Goal: Task Accomplishment & Management: Manage account settings

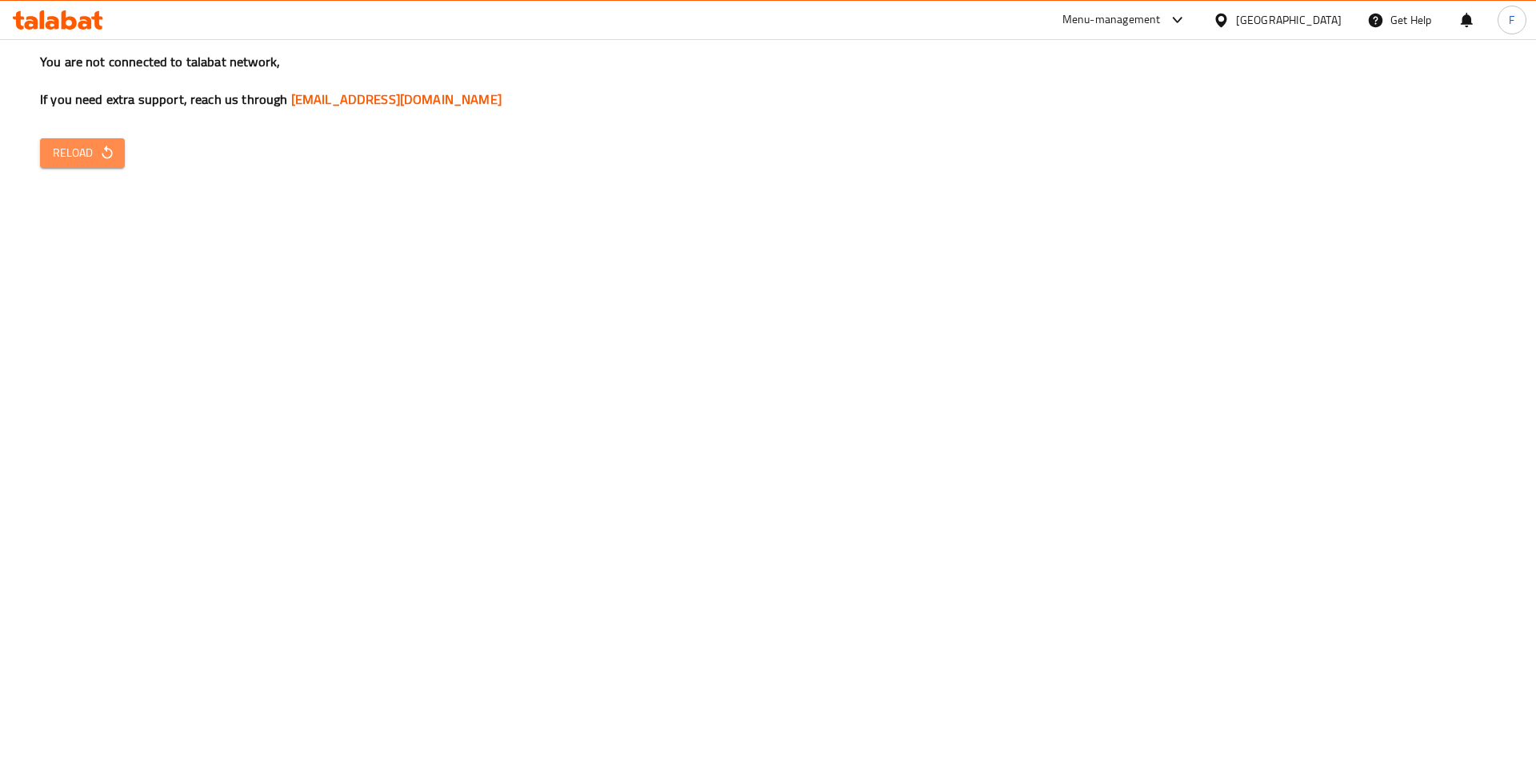
click at [98, 143] on span "Reload" at bounding box center [82, 153] width 59 height 20
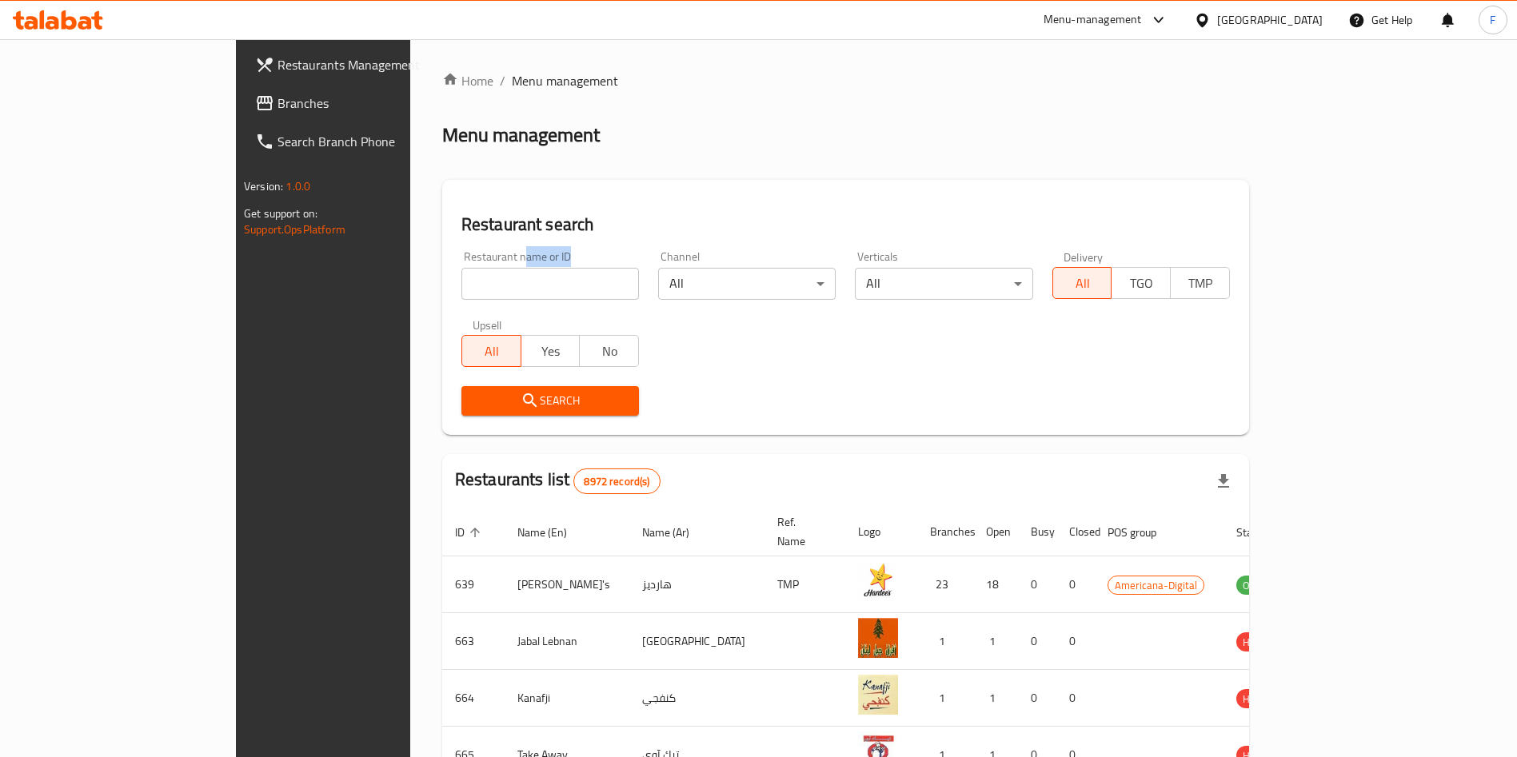
drag, startPoint x: 365, startPoint y: 260, endPoint x: 373, endPoint y: 293, distance: 33.8
click at [461, 293] on div "Restaurant name or ID Restaurant name or ID" at bounding box center [550, 275] width 178 height 49
click at [461, 293] on input "search" at bounding box center [550, 284] width 178 height 32
type input "diet station"
click button "Search" at bounding box center [550, 401] width 178 height 30
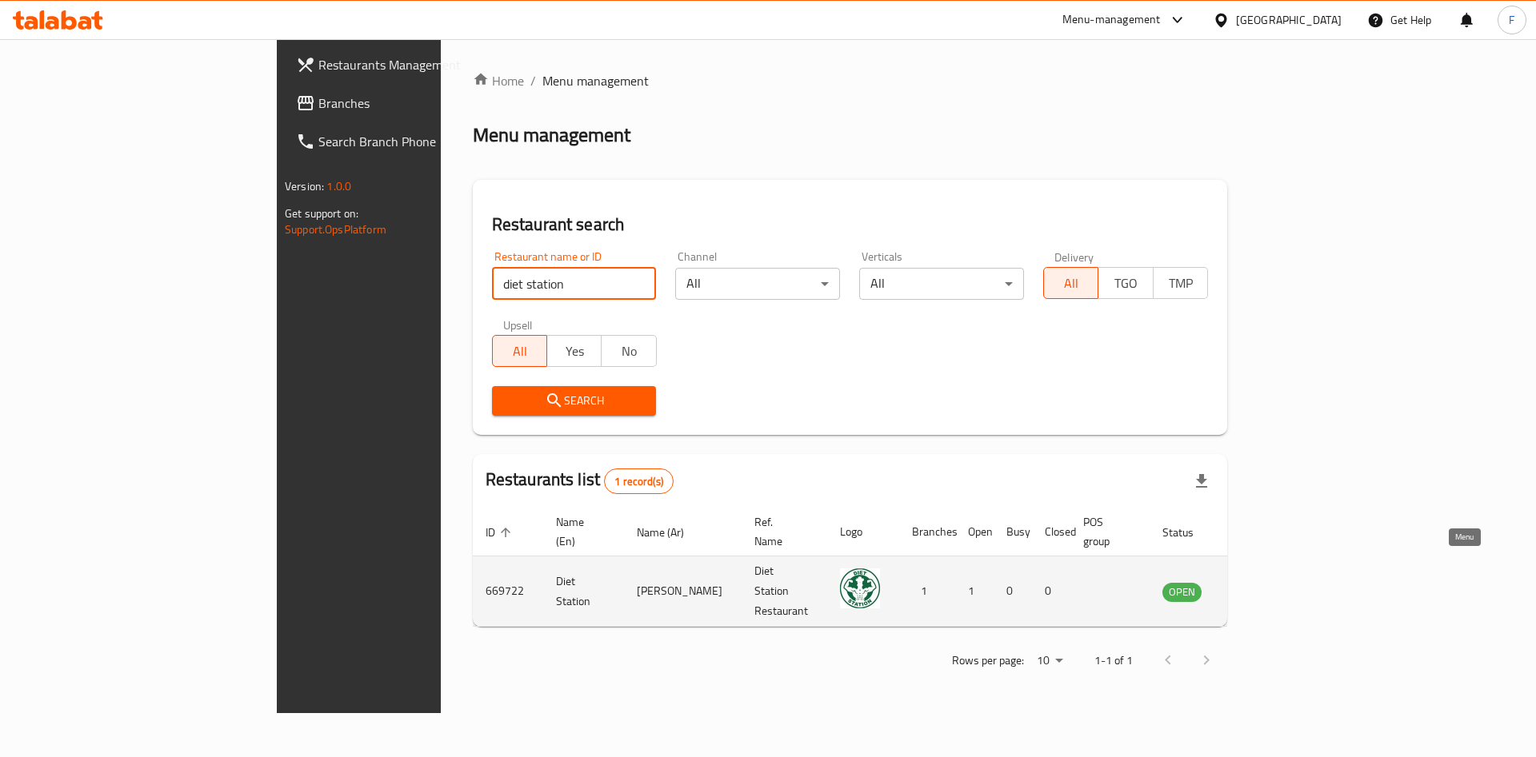
click at [1265, 582] on icon "enhanced table" at bounding box center [1255, 591] width 19 height 19
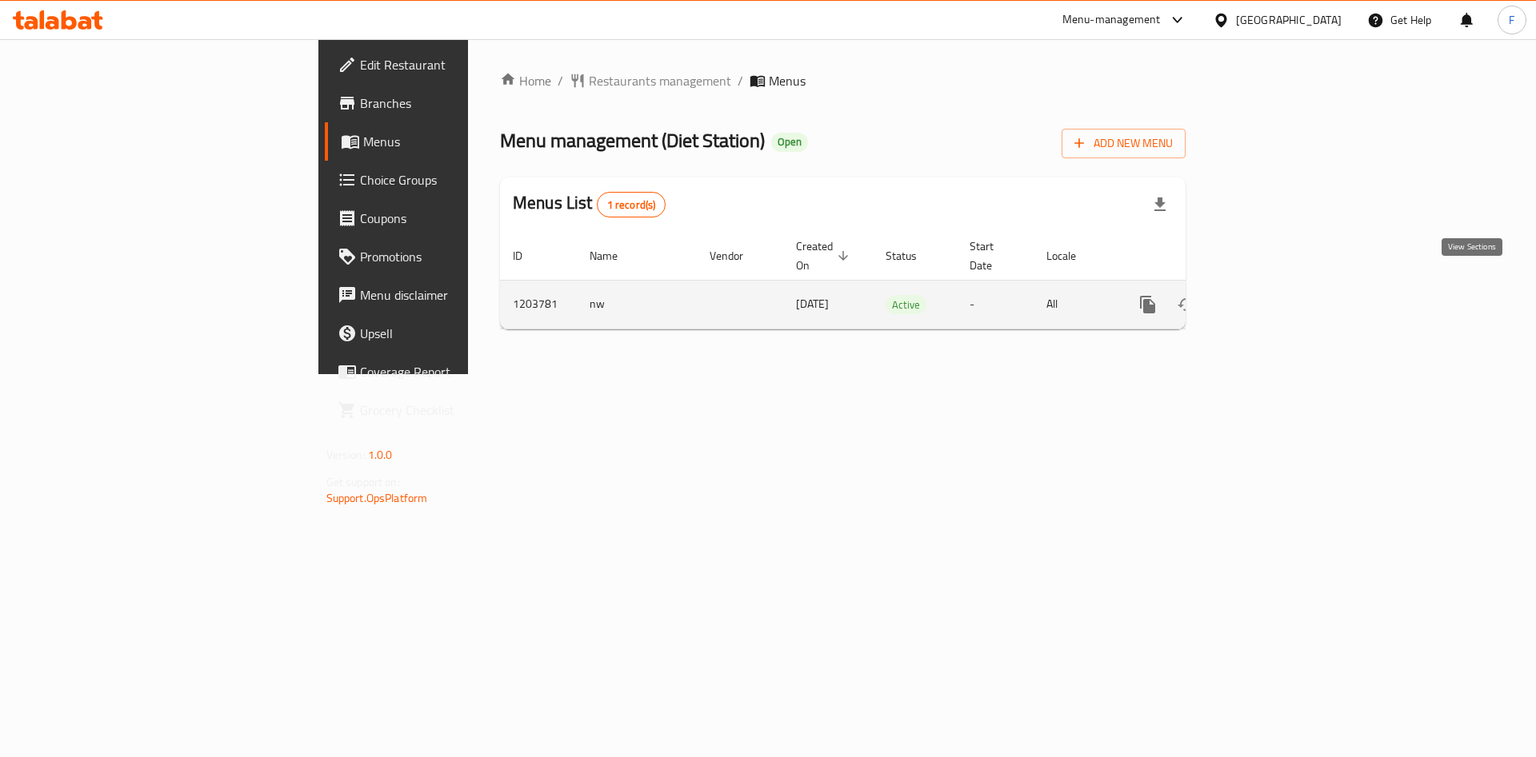
click at [1282, 300] on link "enhanced table" at bounding box center [1263, 305] width 38 height 38
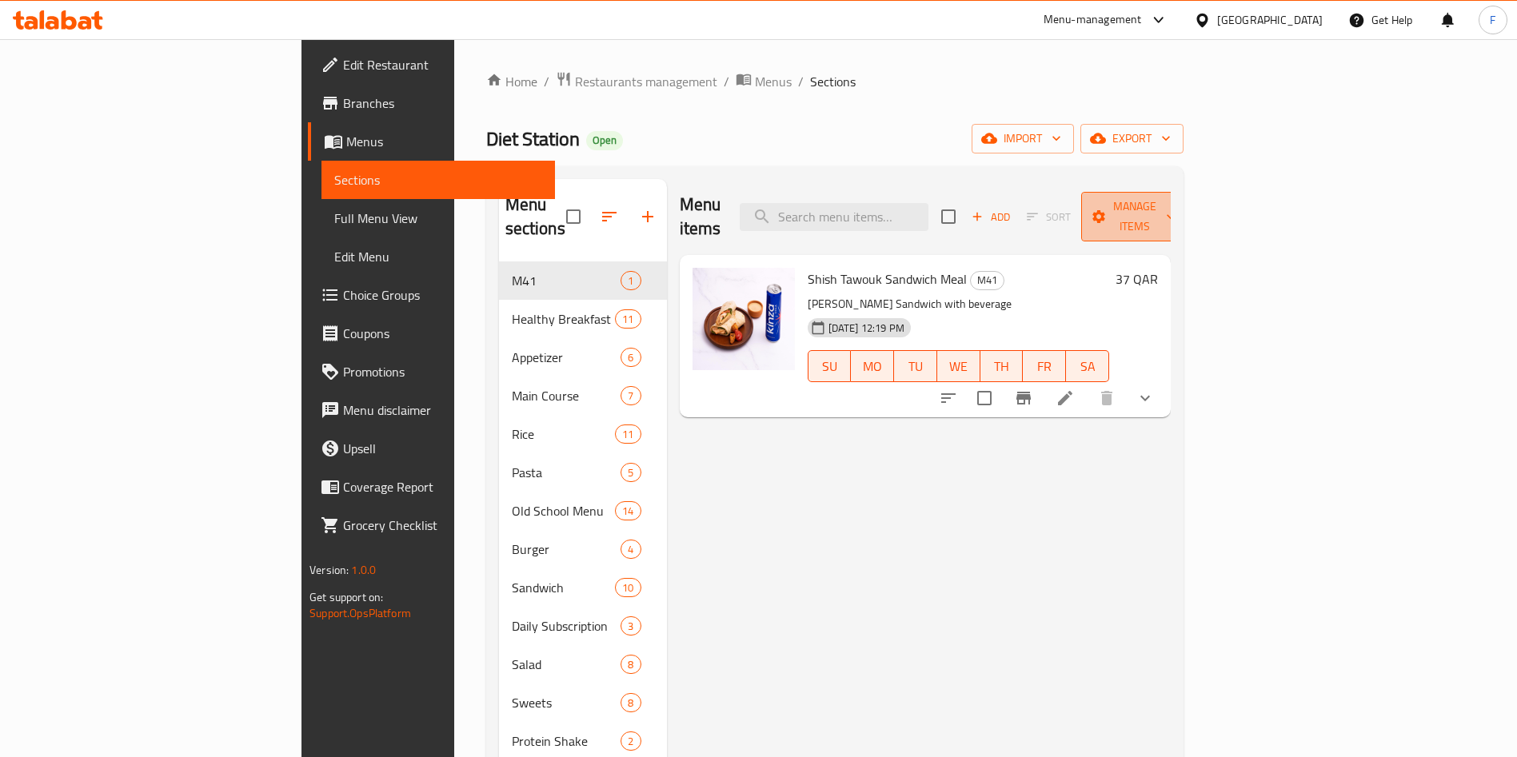
click at [1176, 206] on span "Manage items" at bounding box center [1135, 217] width 82 height 40
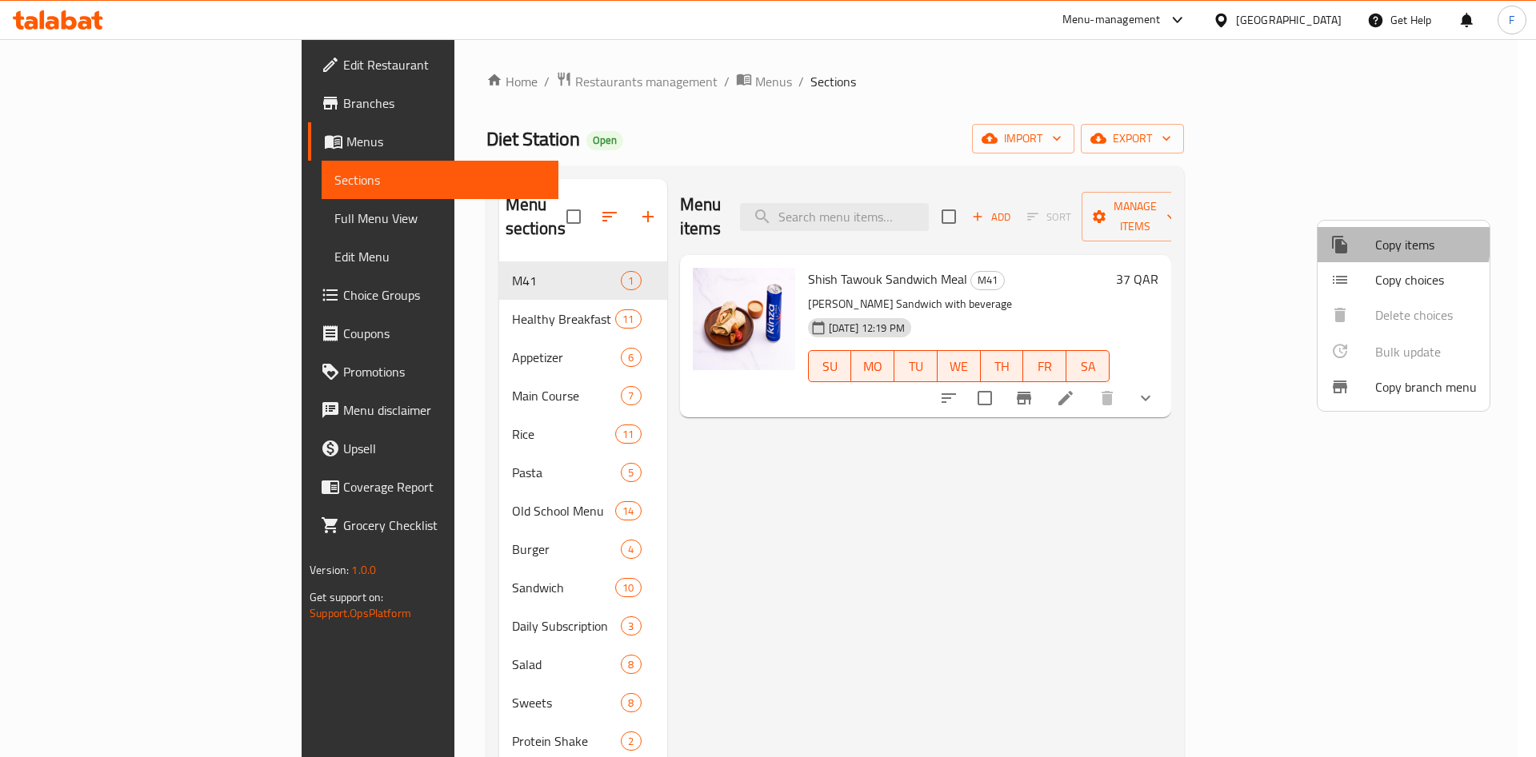
click at [1372, 242] on div at bounding box center [1352, 244] width 45 height 19
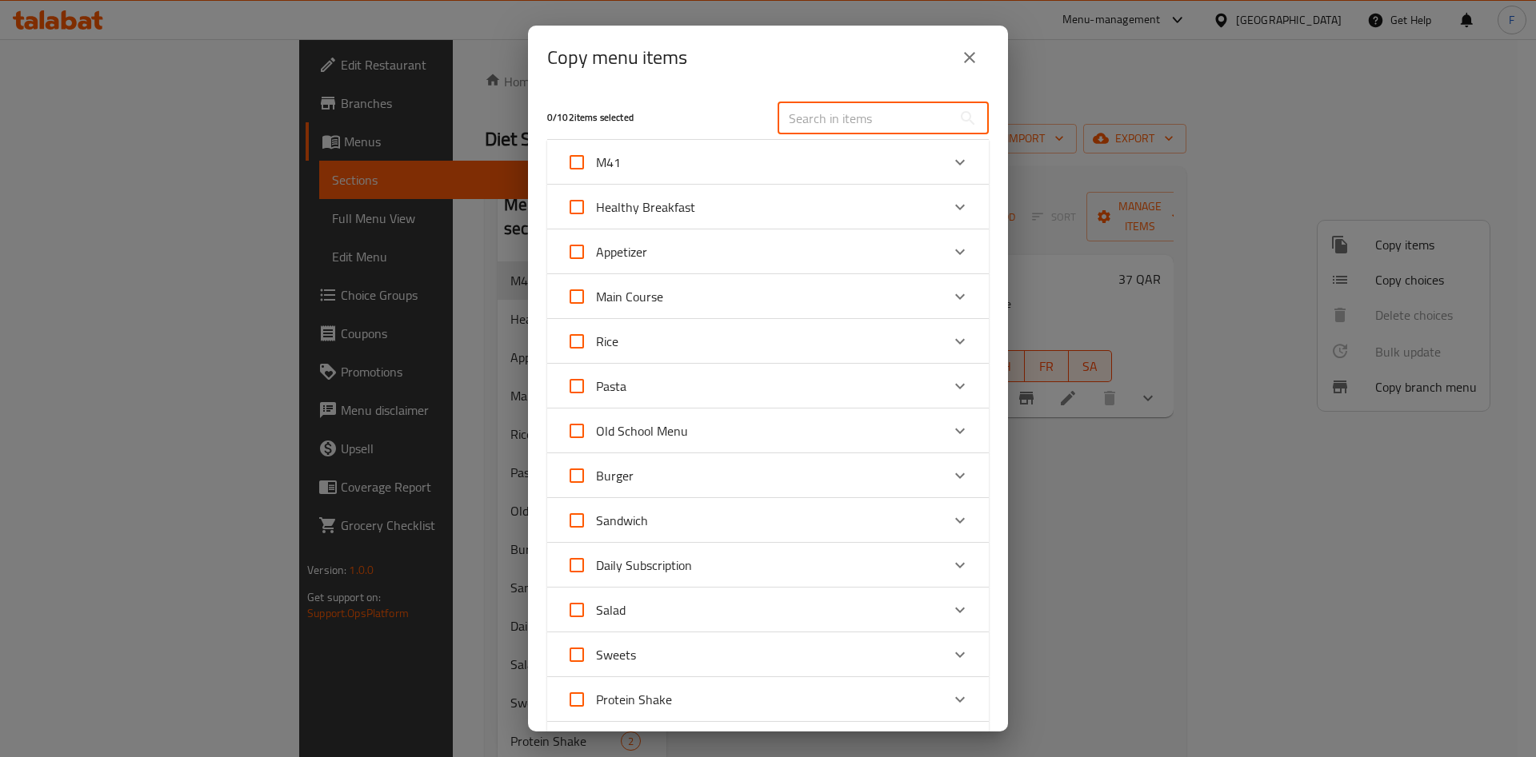
click at [855, 130] on input "text" at bounding box center [864, 118] width 174 height 32
drag, startPoint x: 845, startPoint y: 122, endPoint x: 861, endPoint y: 119, distance: 17.0
click at [850, 120] on input "text" at bounding box center [864, 118] width 174 height 32
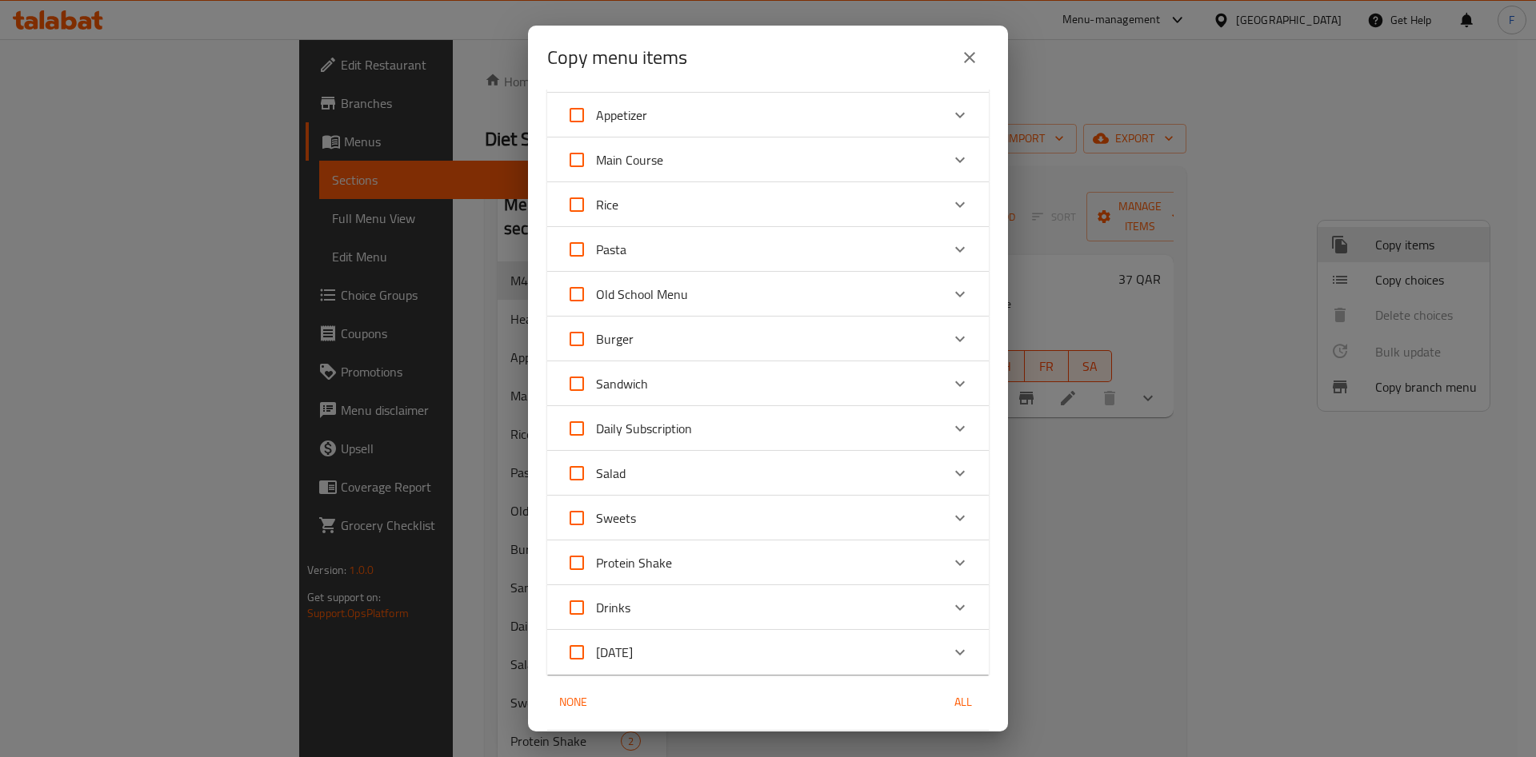
scroll to position [240, 0]
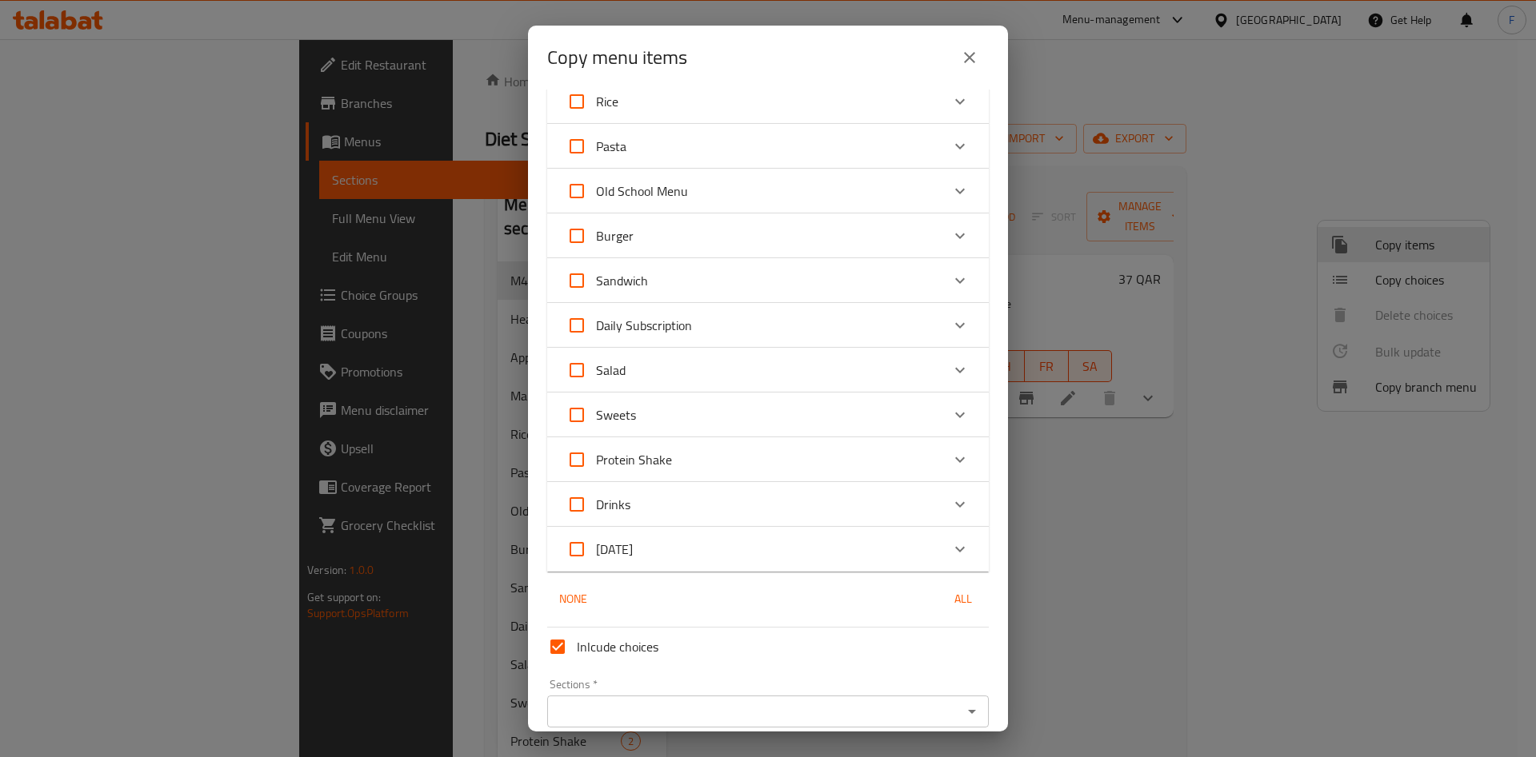
click at [817, 113] on div "Rice" at bounding box center [753, 101] width 374 height 38
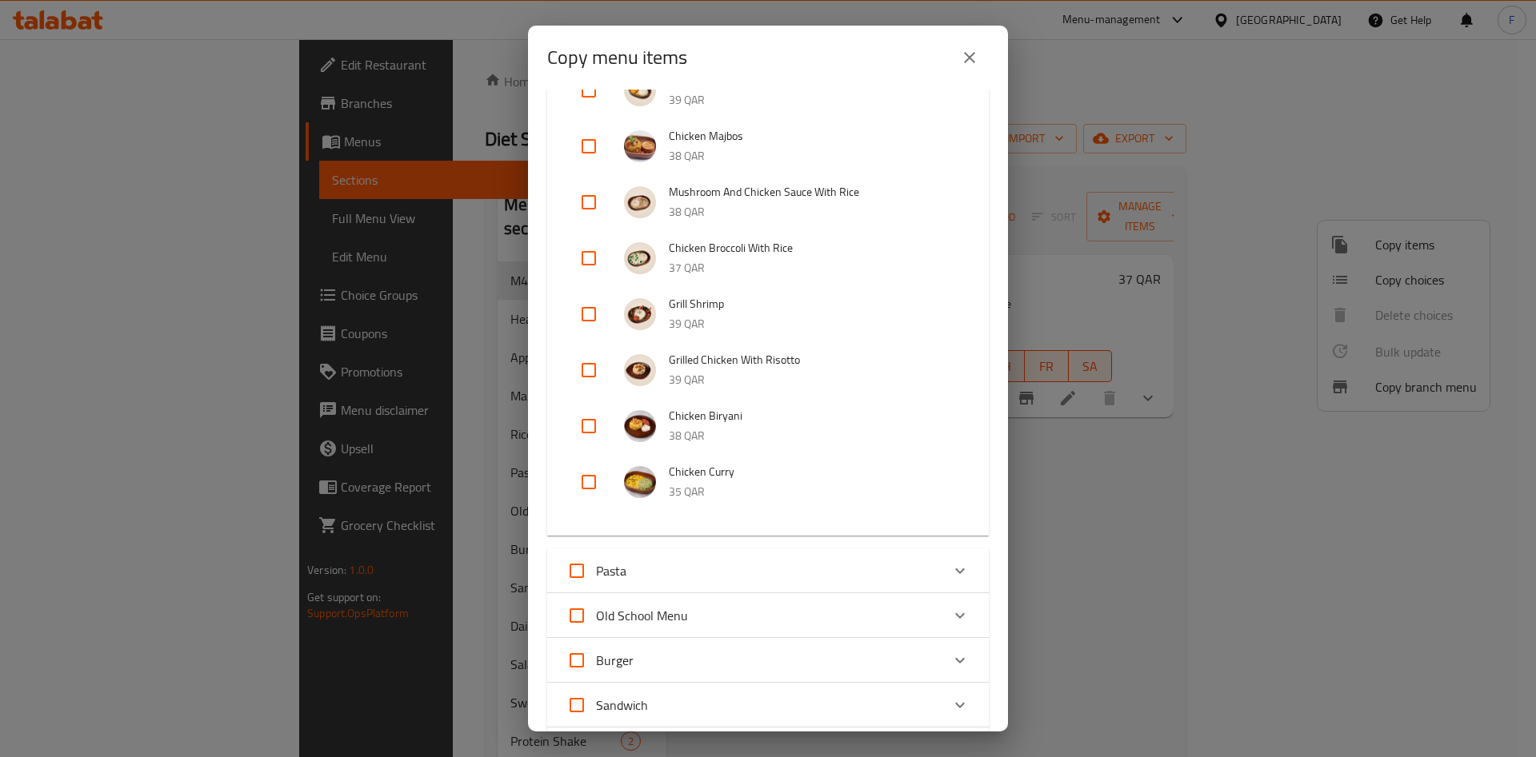
scroll to position [600, 0]
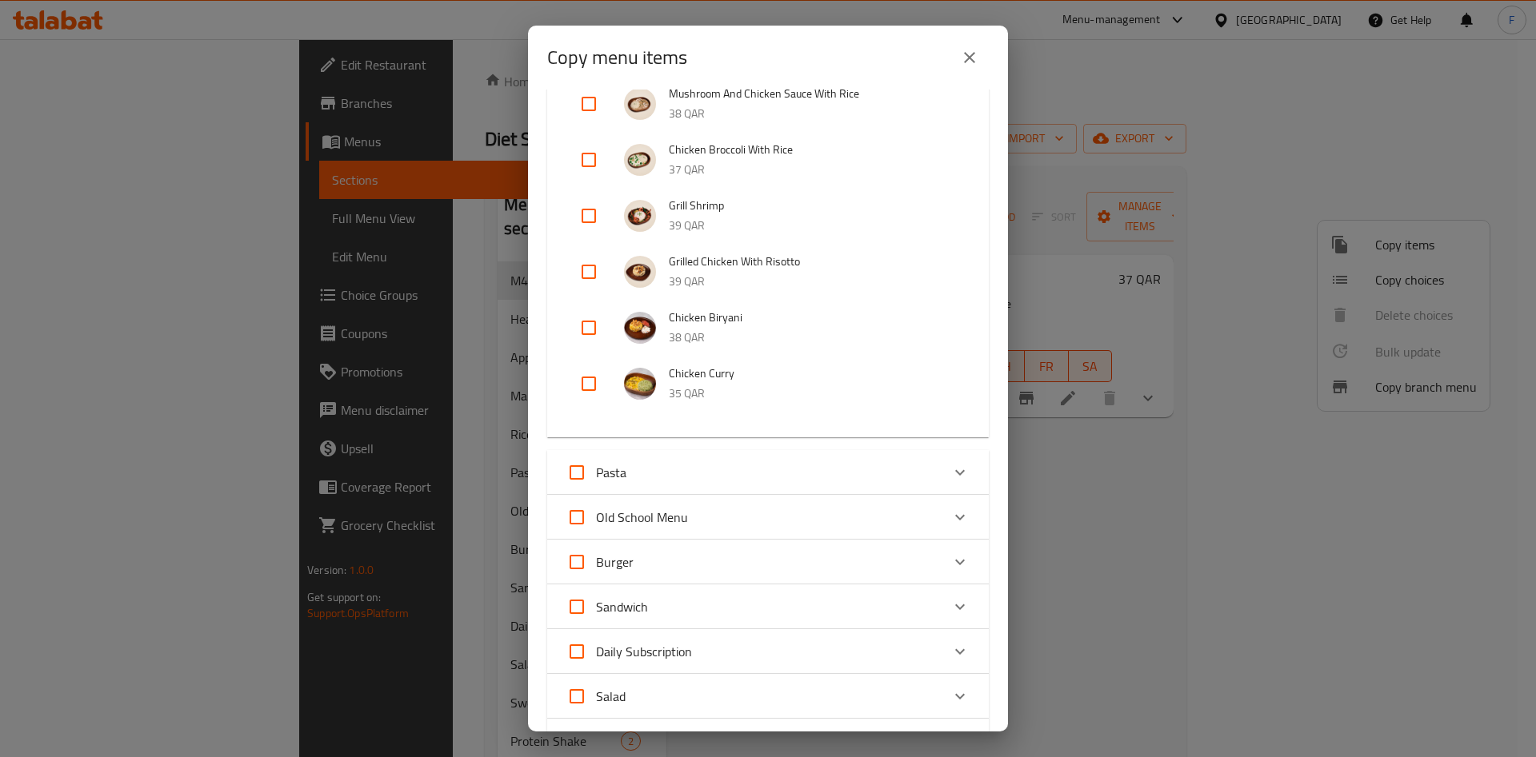
click at [597, 381] on input "checkbox" at bounding box center [588, 384] width 38 height 38
checkbox input "true"
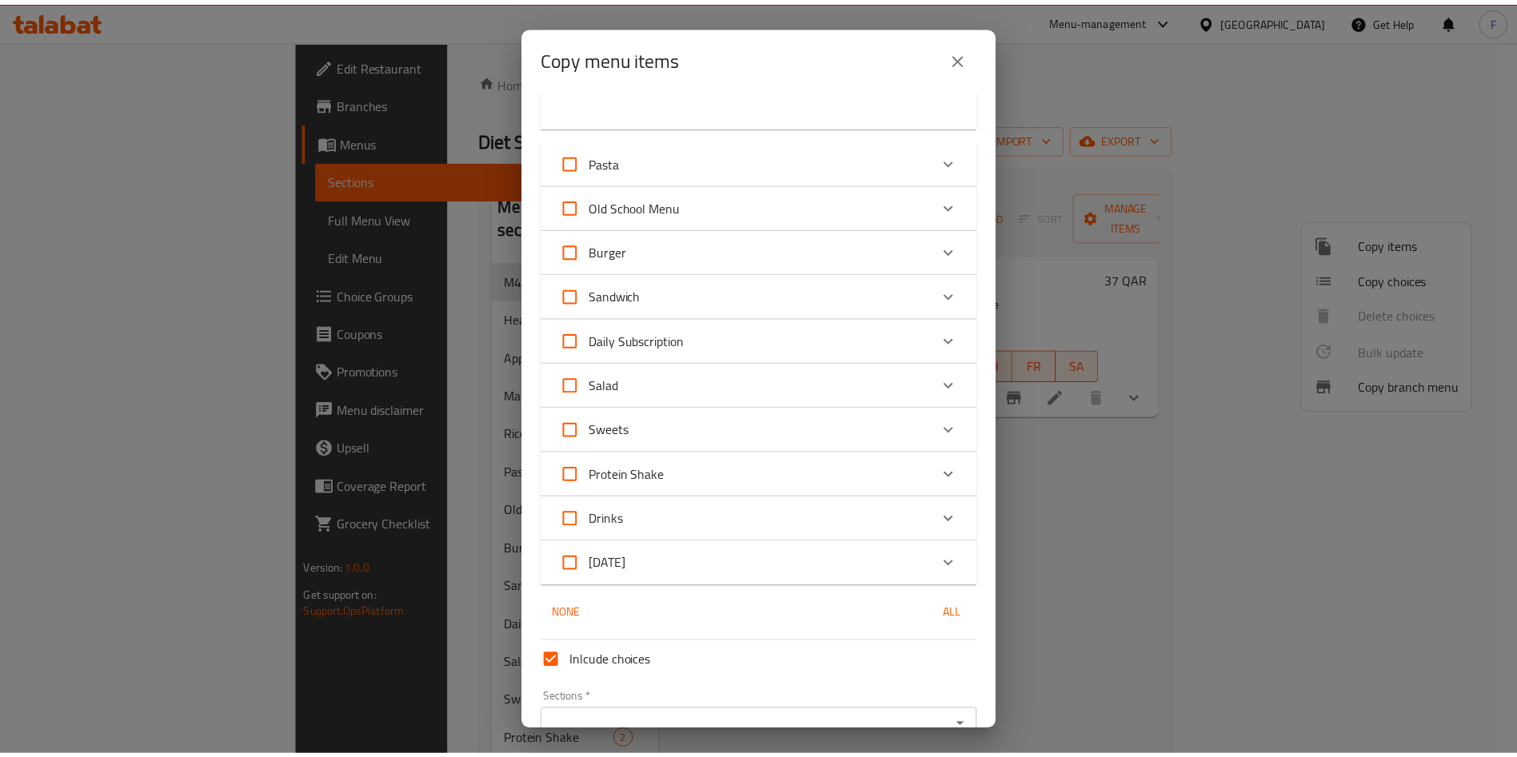
scroll to position [997, 0]
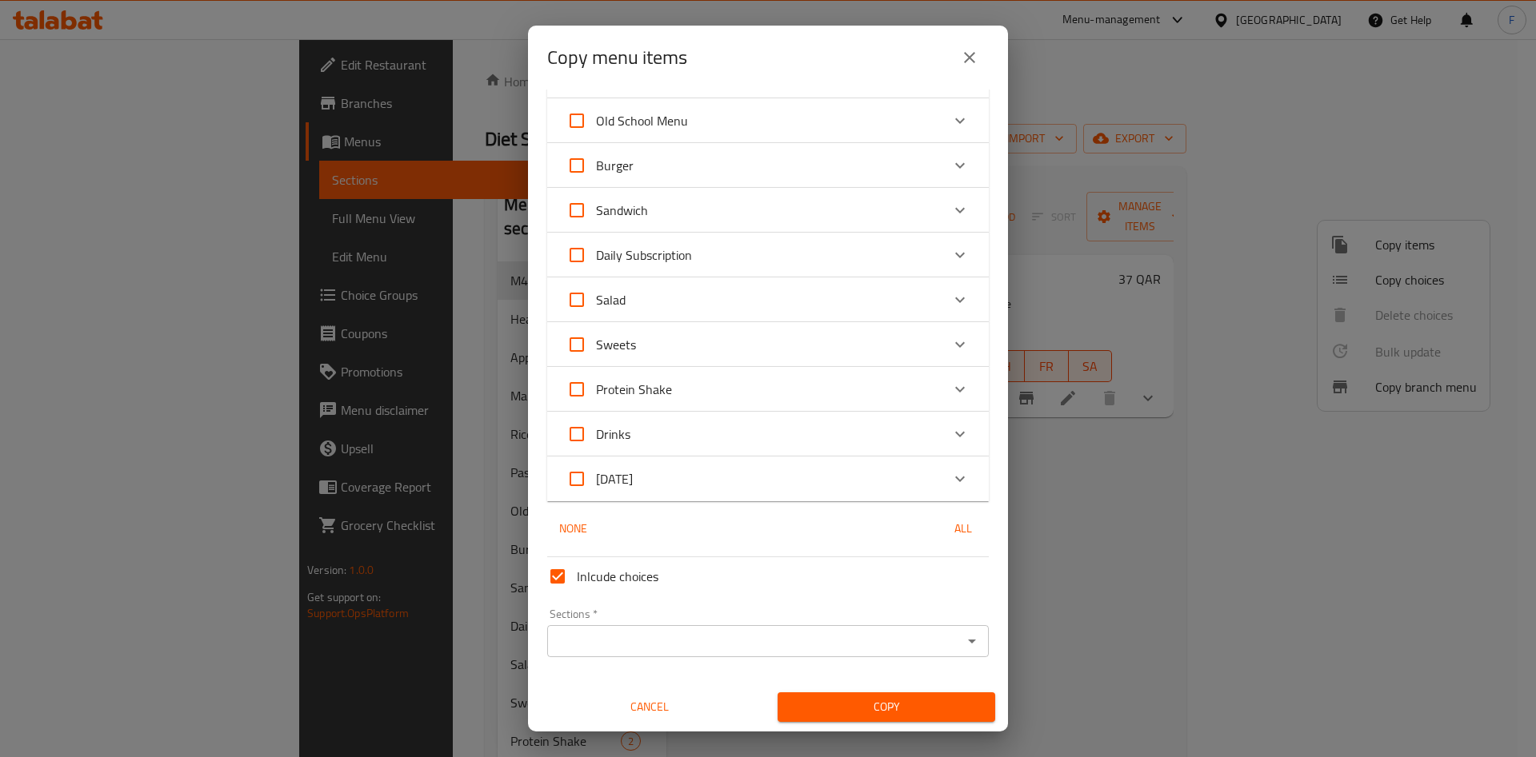
click at [847, 635] on input "Sections   *" at bounding box center [754, 641] width 405 height 22
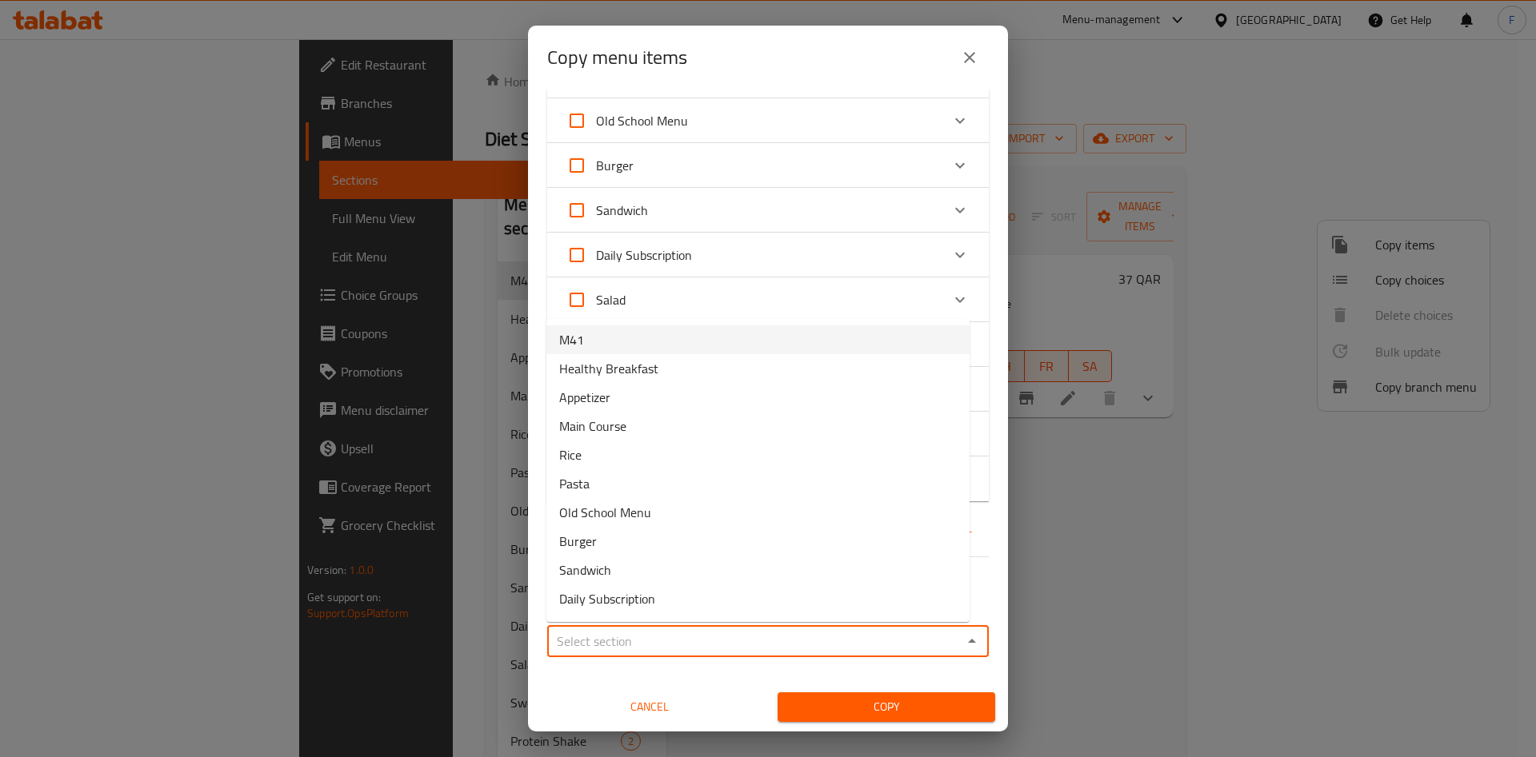
click at [665, 339] on li "M41" at bounding box center [757, 340] width 423 height 29
type input "M41"
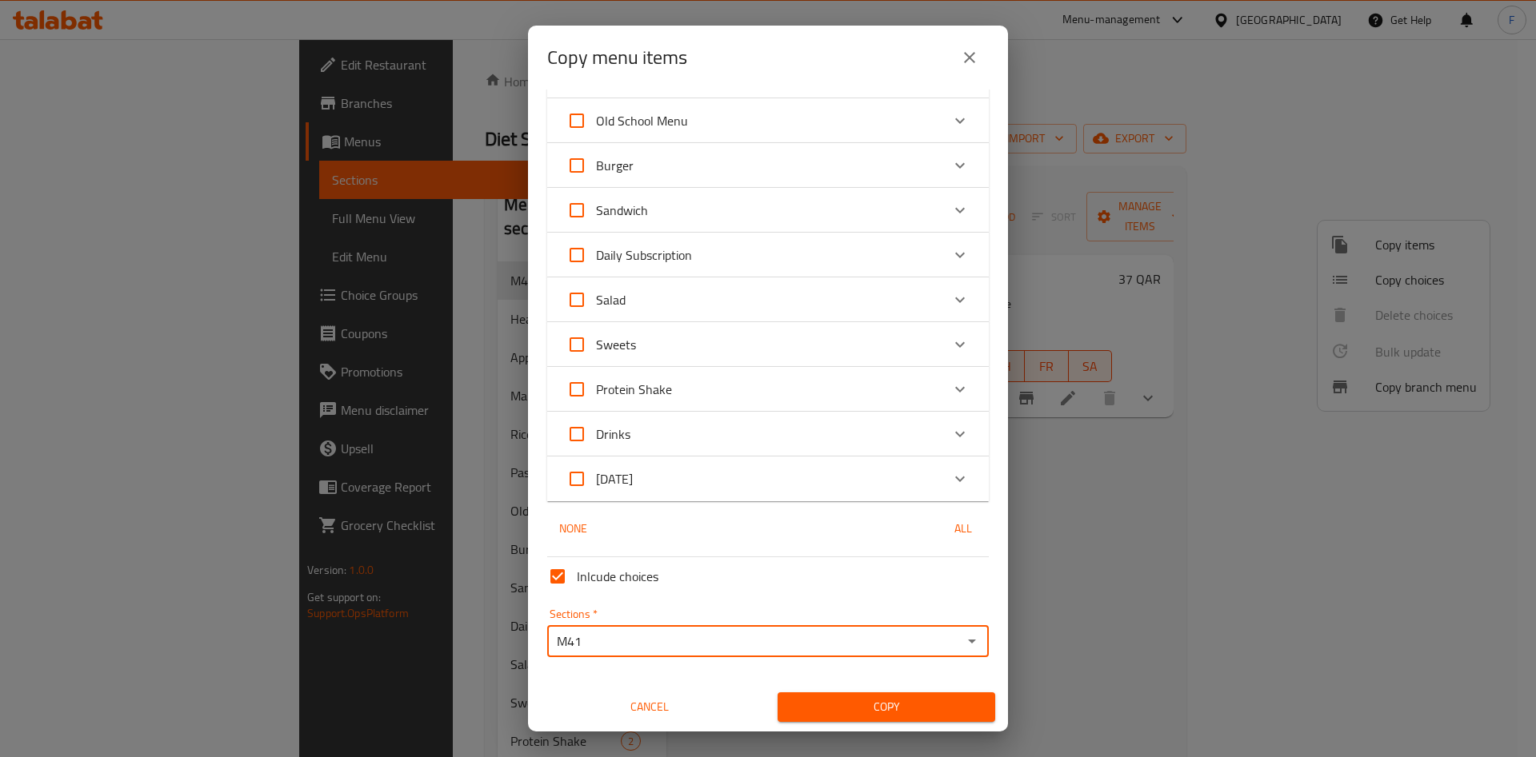
click at [832, 713] on span "Copy" at bounding box center [886, 707] width 192 height 20
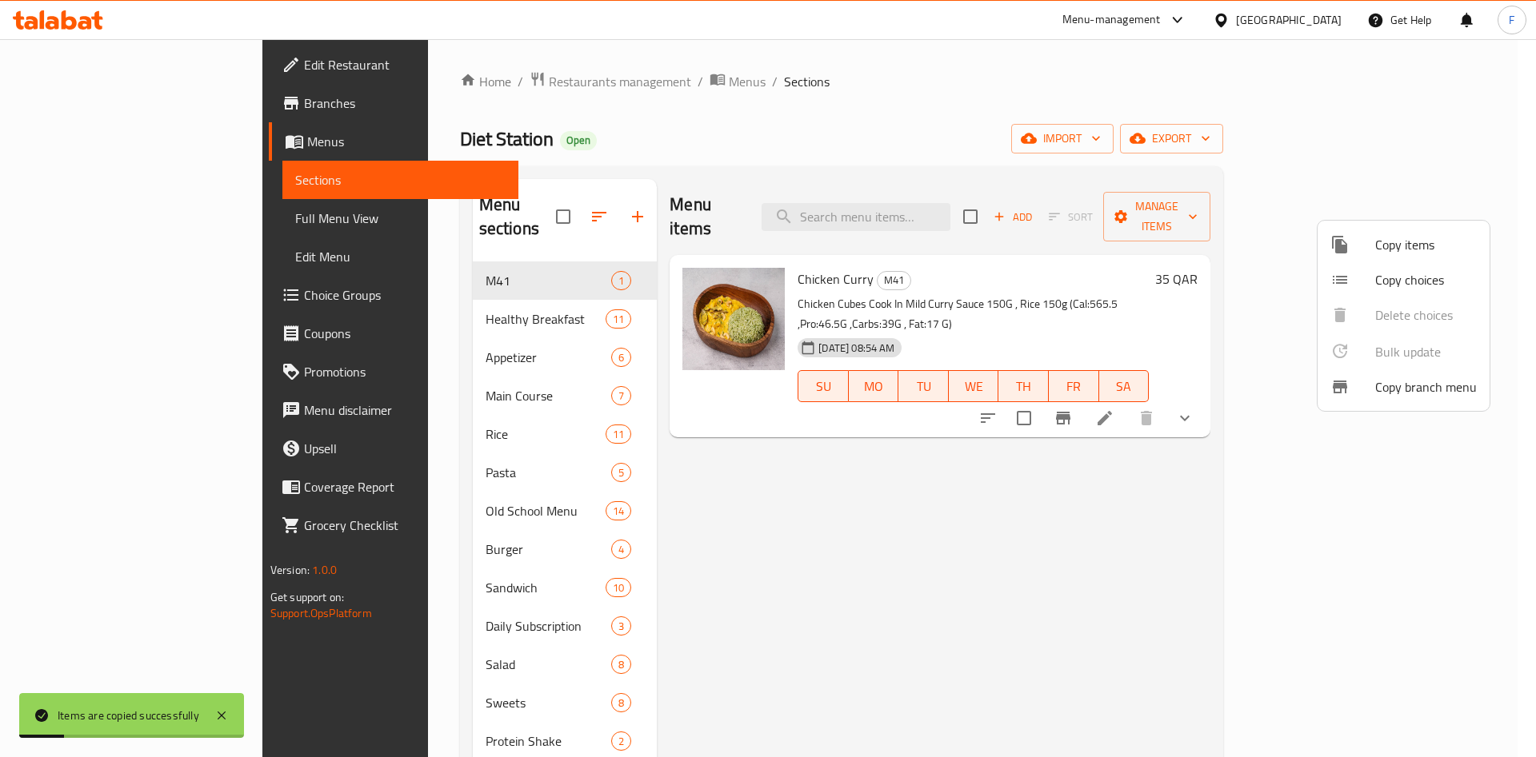
click at [869, 449] on div at bounding box center [768, 378] width 1536 height 757
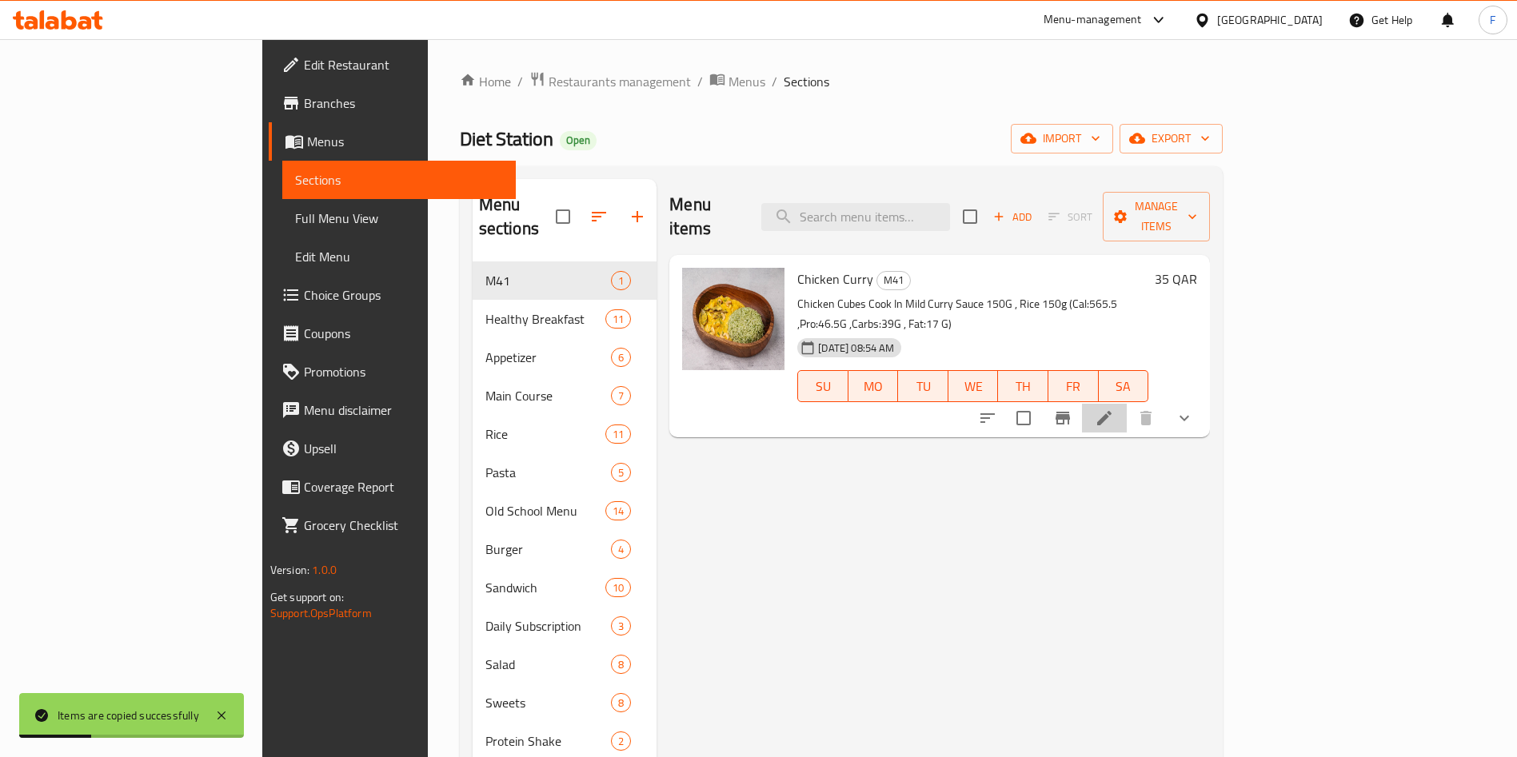
click at [1127, 404] on li at bounding box center [1104, 418] width 45 height 29
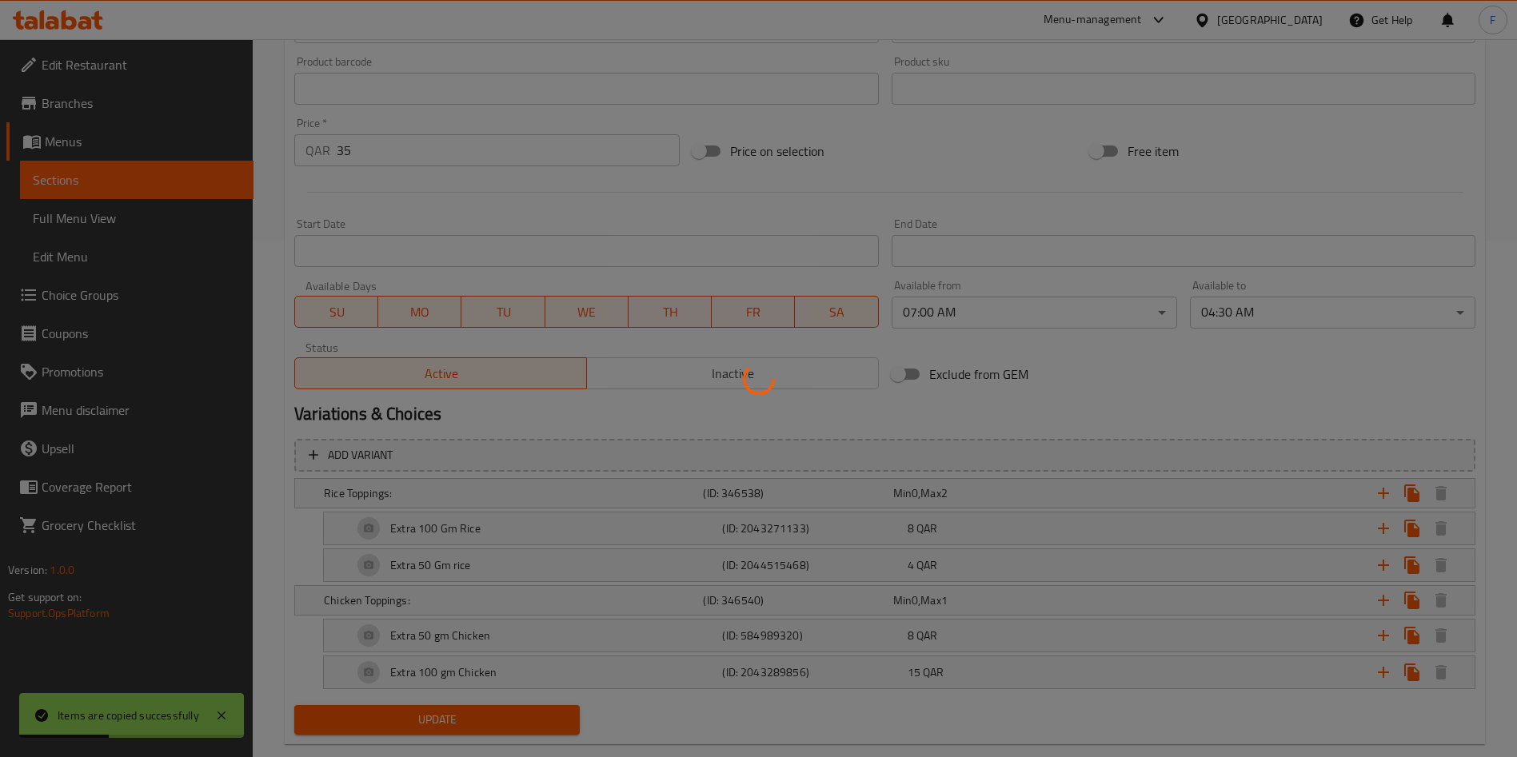
scroll to position [488, 0]
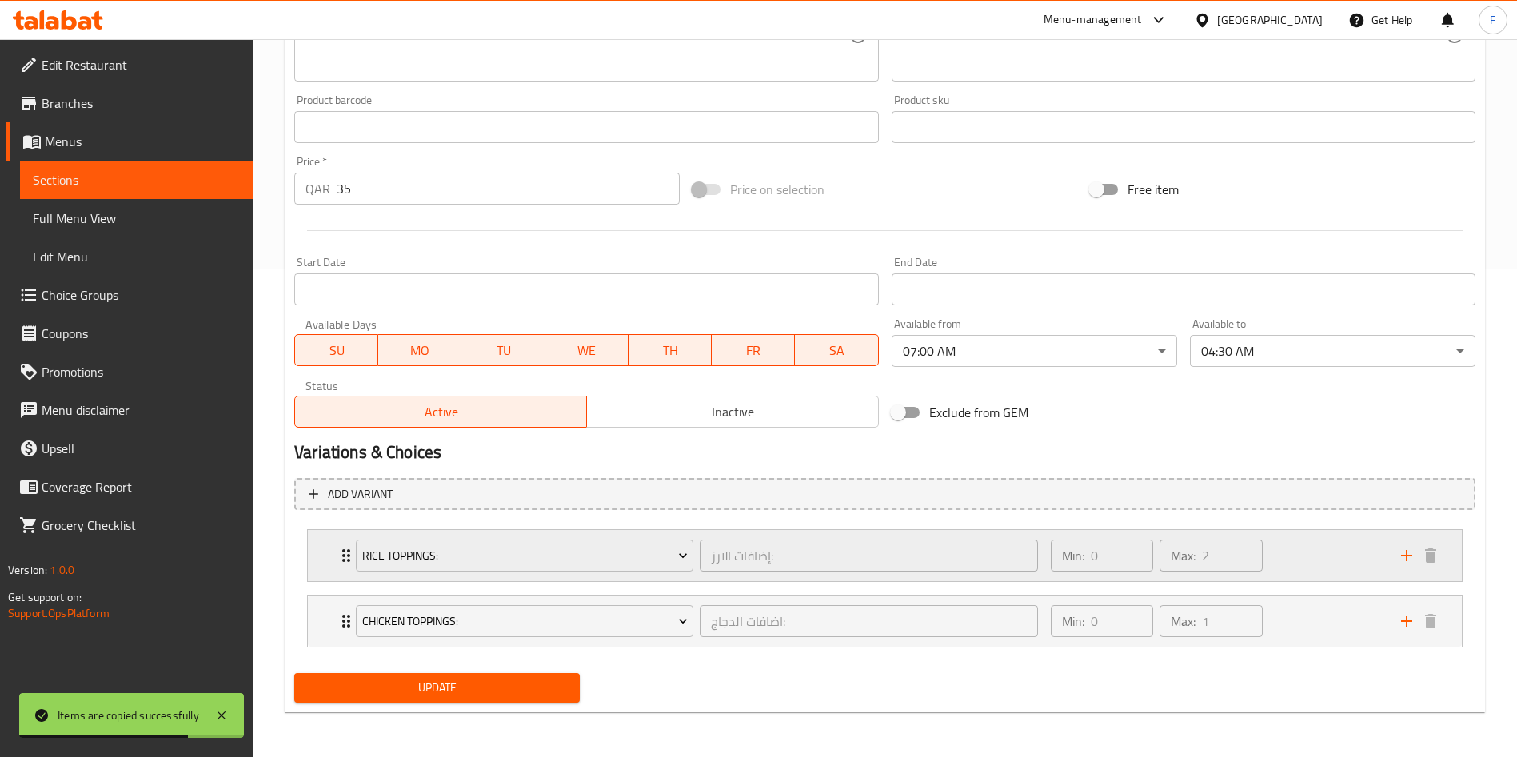
click at [1366, 555] on div "Min: 0 ​ Max: 2 ​" at bounding box center [1216, 555] width 350 height 51
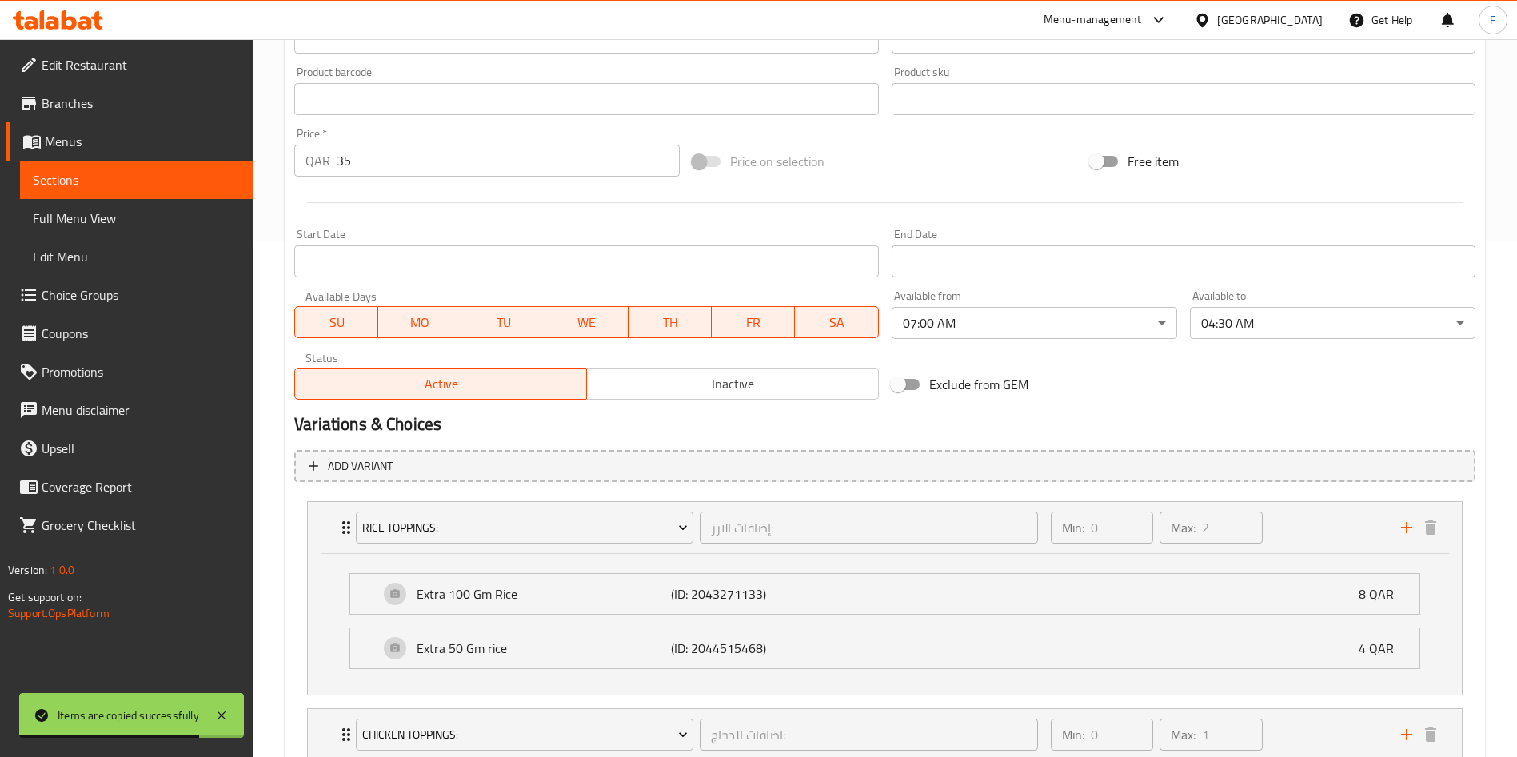
scroll to position [629, 0]
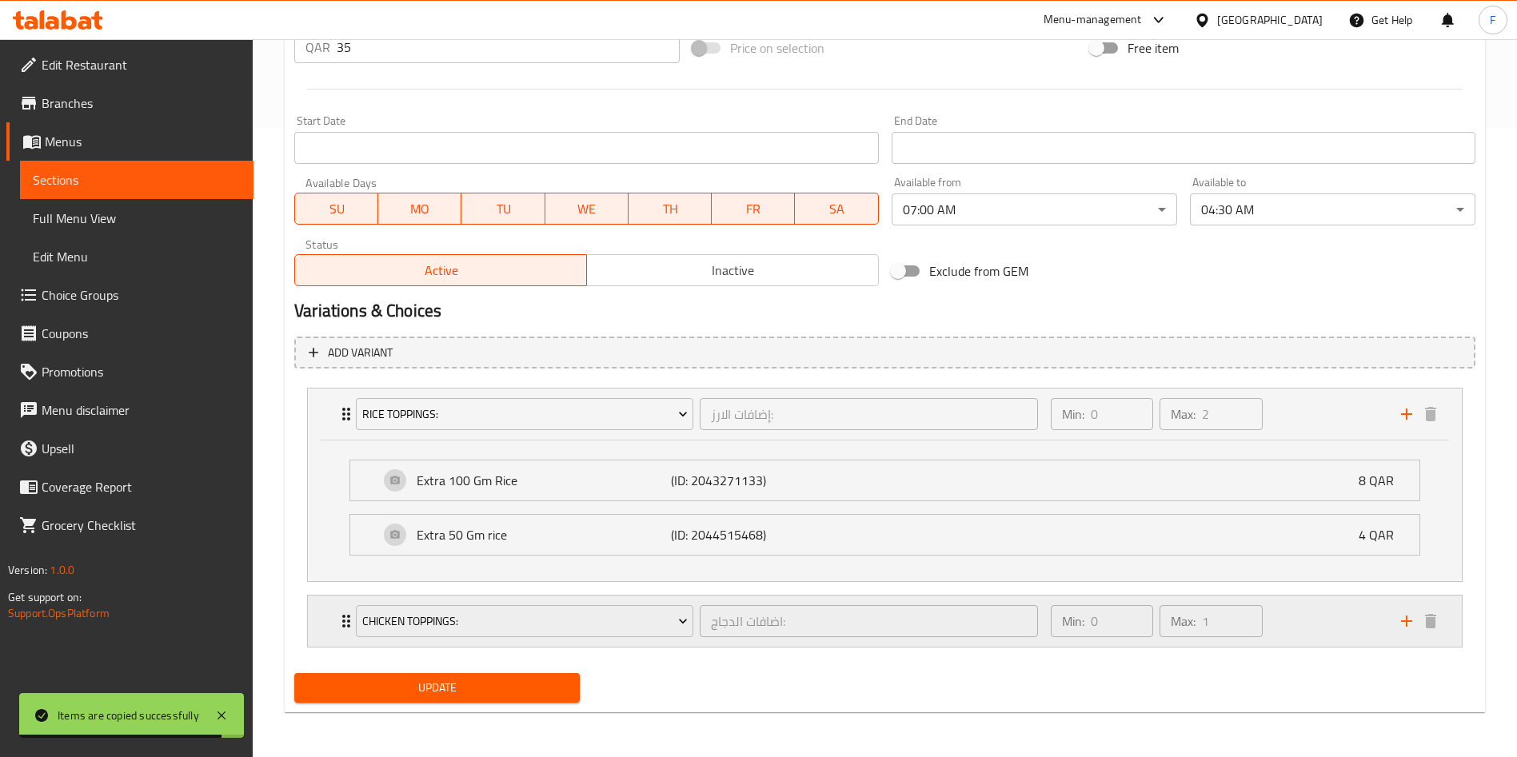
click at [1321, 634] on div "Min: 0 ​ Max: 1 ​" at bounding box center [1216, 621] width 350 height 51
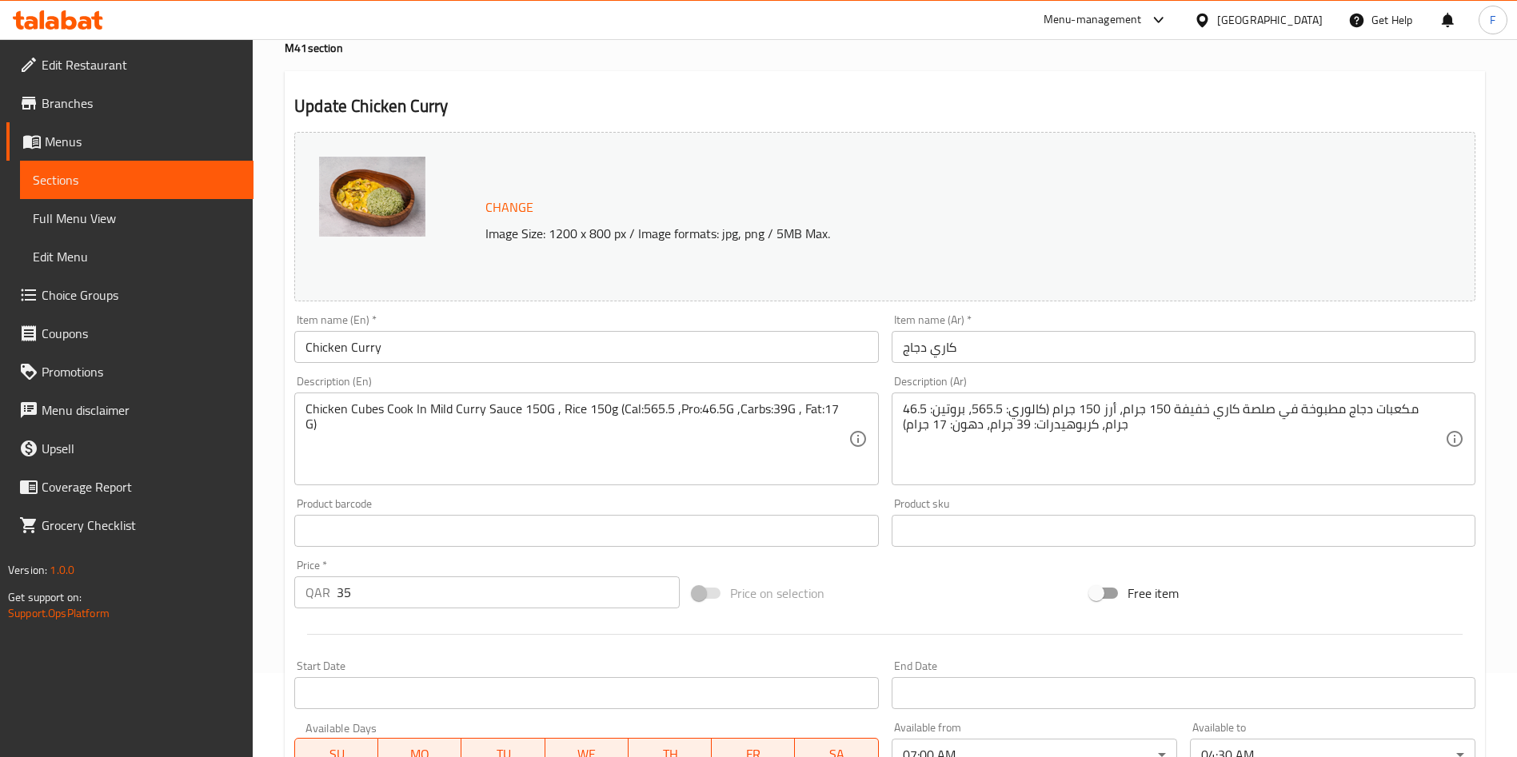
scroll to position [0, 0]
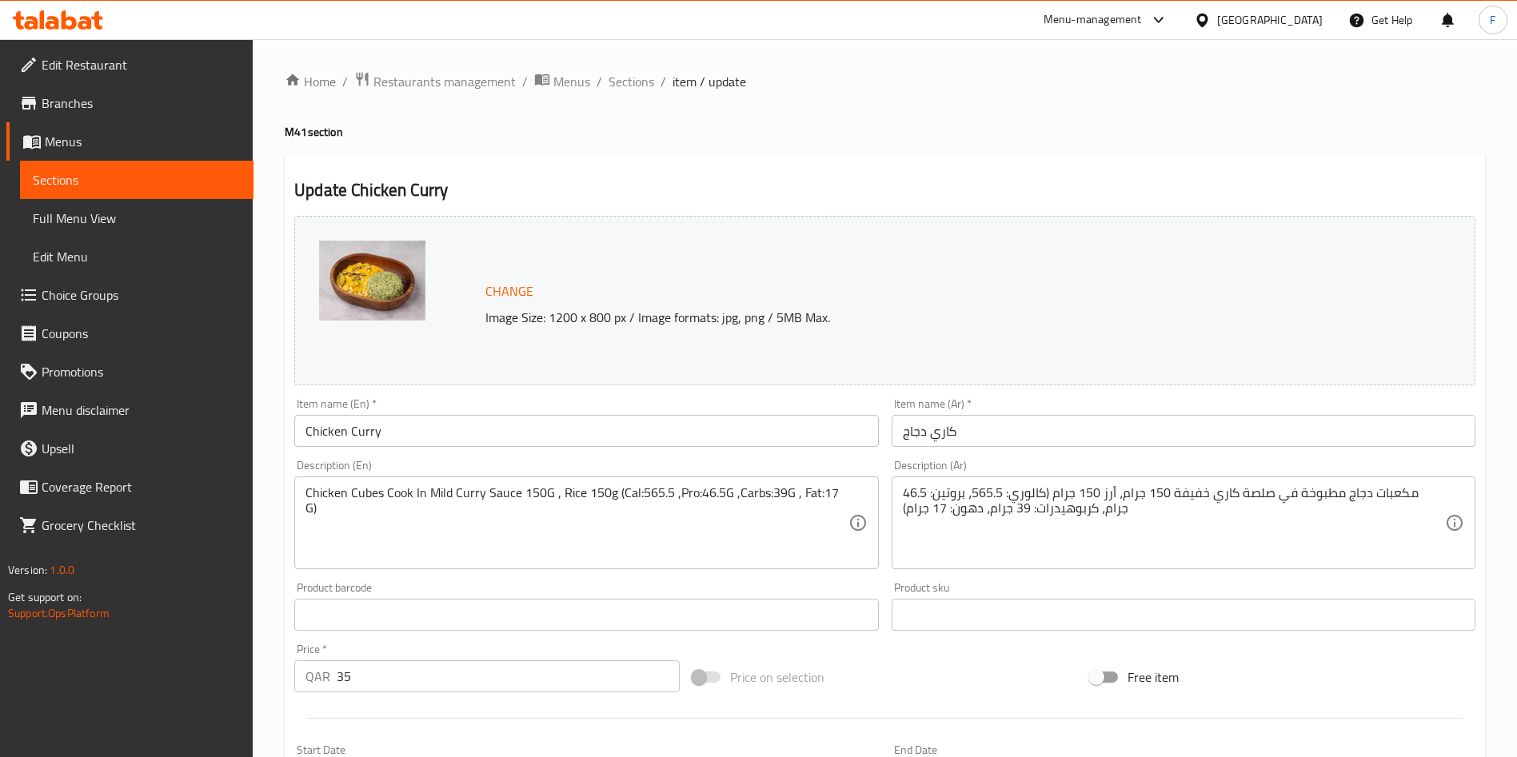
click at [401, 426] on input "Chicken Curry" at bounding box center [586, 431] width 584 height 32
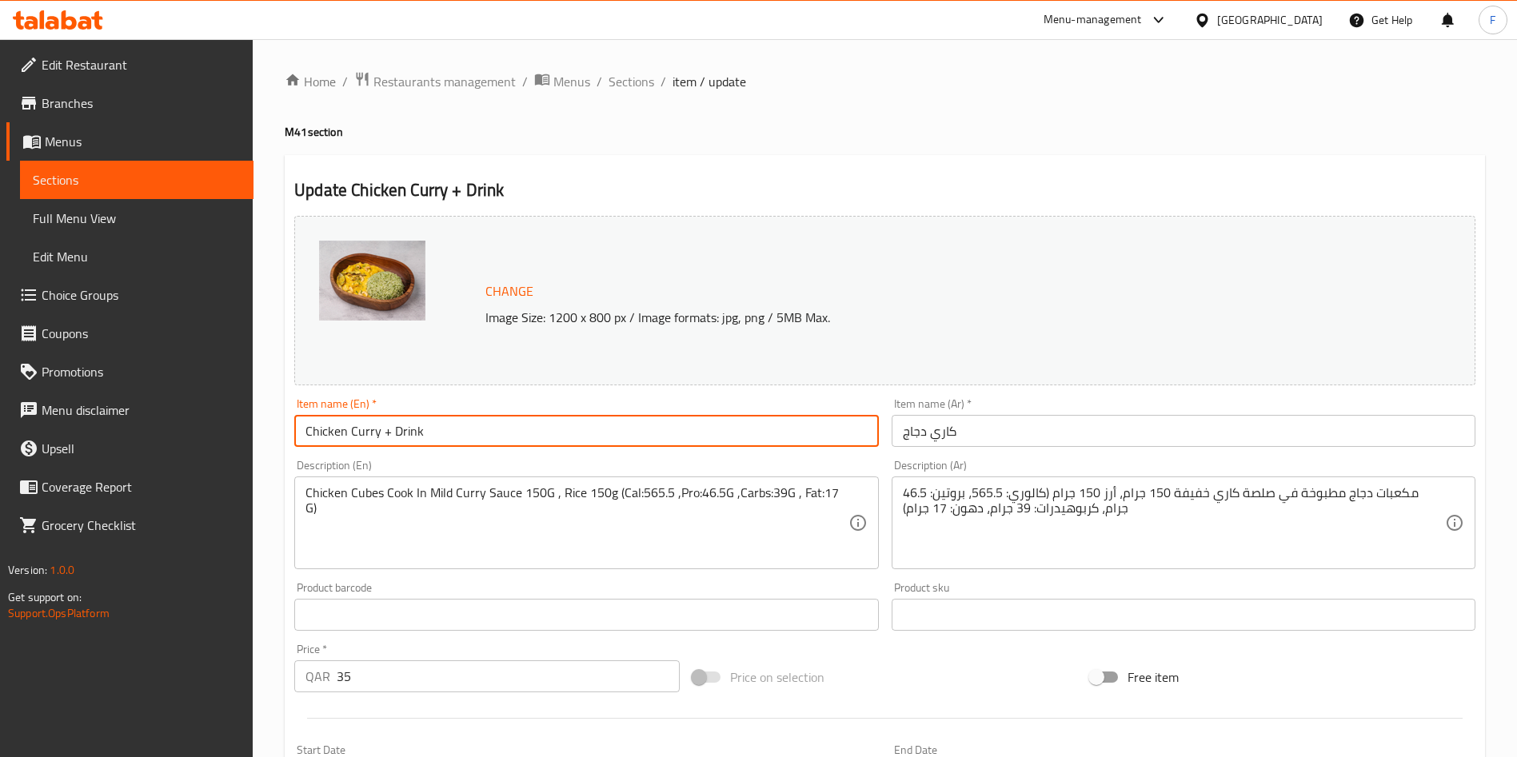
type input "Chicken Curry + Drink"
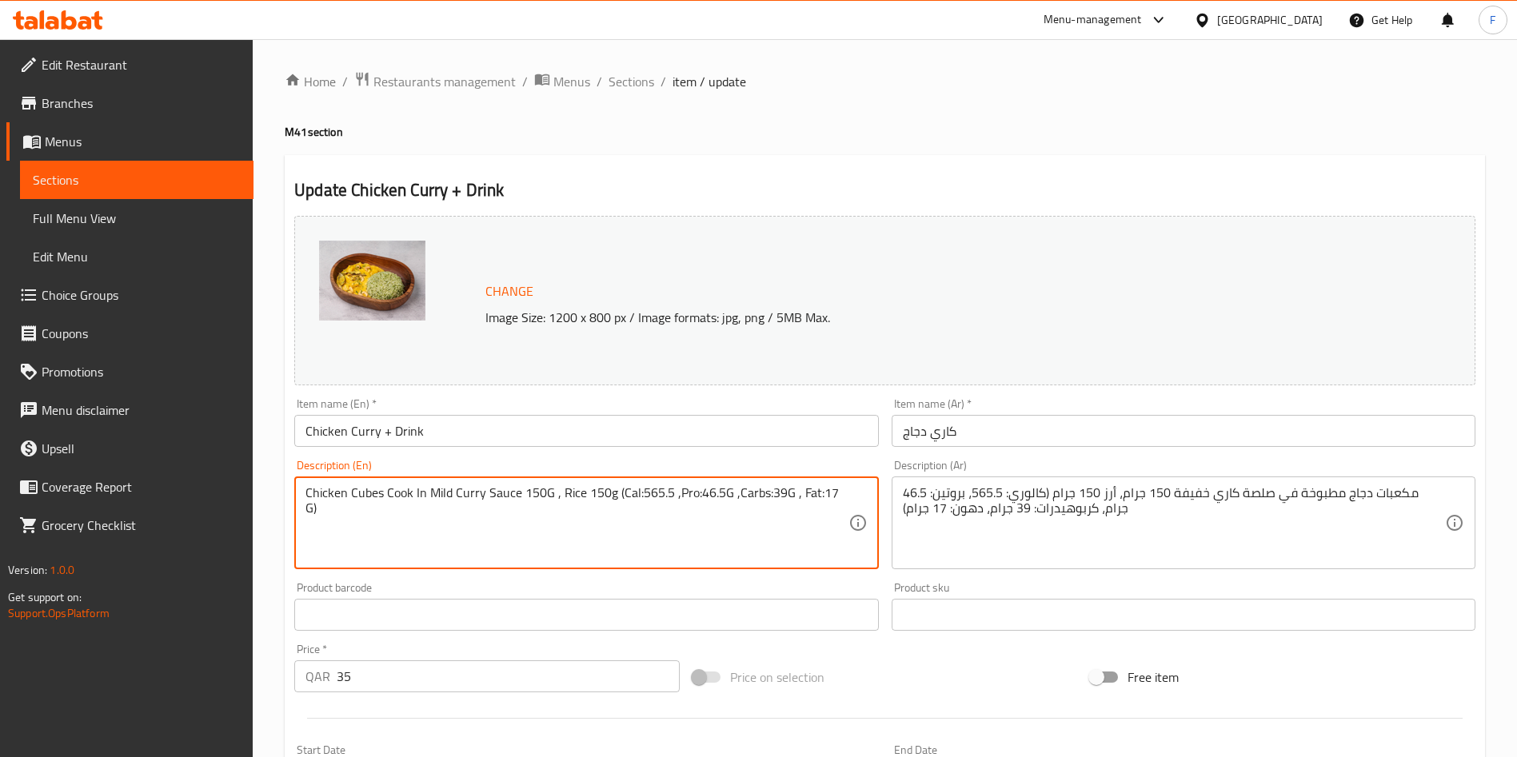
click at [989, 423] on input "كاري دجاج" at bounding box center [1184, 431] width 584 height 32
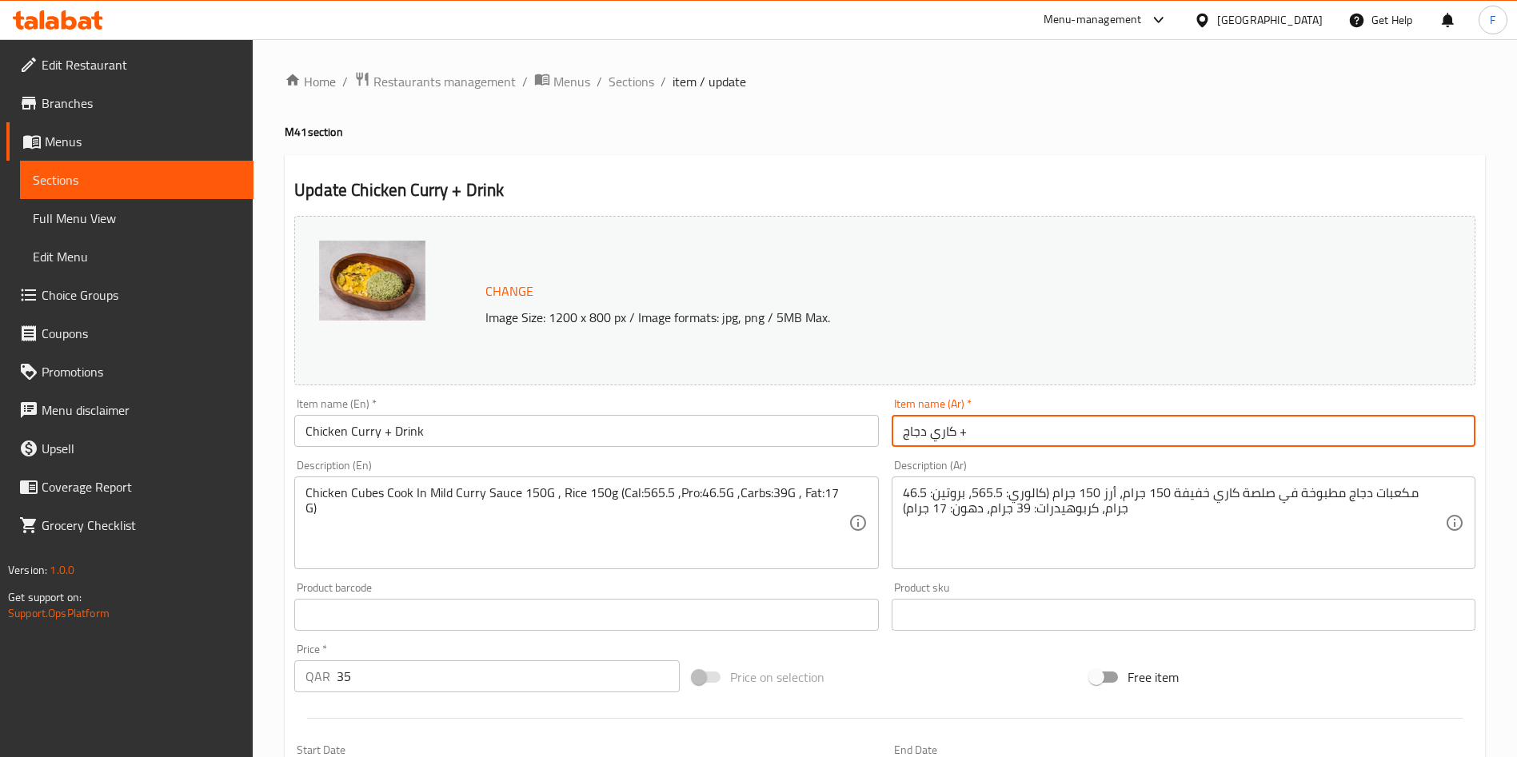
click at [901, 425] on input "كاري دجاج +" at bounding box center [1184, 431] width 584 height 32
click at [1006, 436] on input "+كاري دجاج +" at bounding box center [1184, 431] width 584 height 32
click at [910, 421] on input "+كاري دجاج" at bounding box center [1184, 431] width 584 height 32
click at [896, 425] on input "+ كاري دجاج" at bounding box center [1184, 431] width 584 height 32
paste input "شرب"
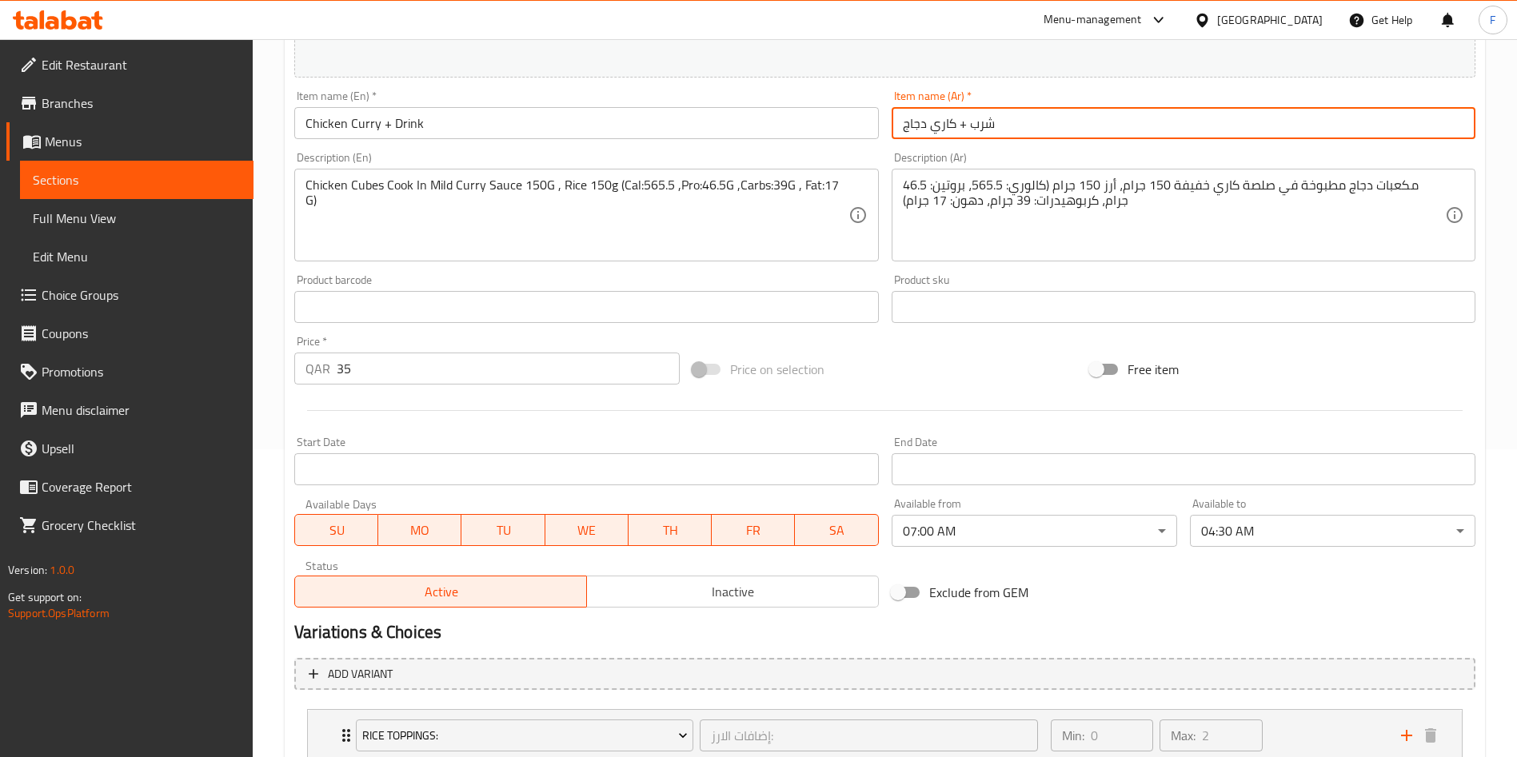
scroll to position [360, 0]
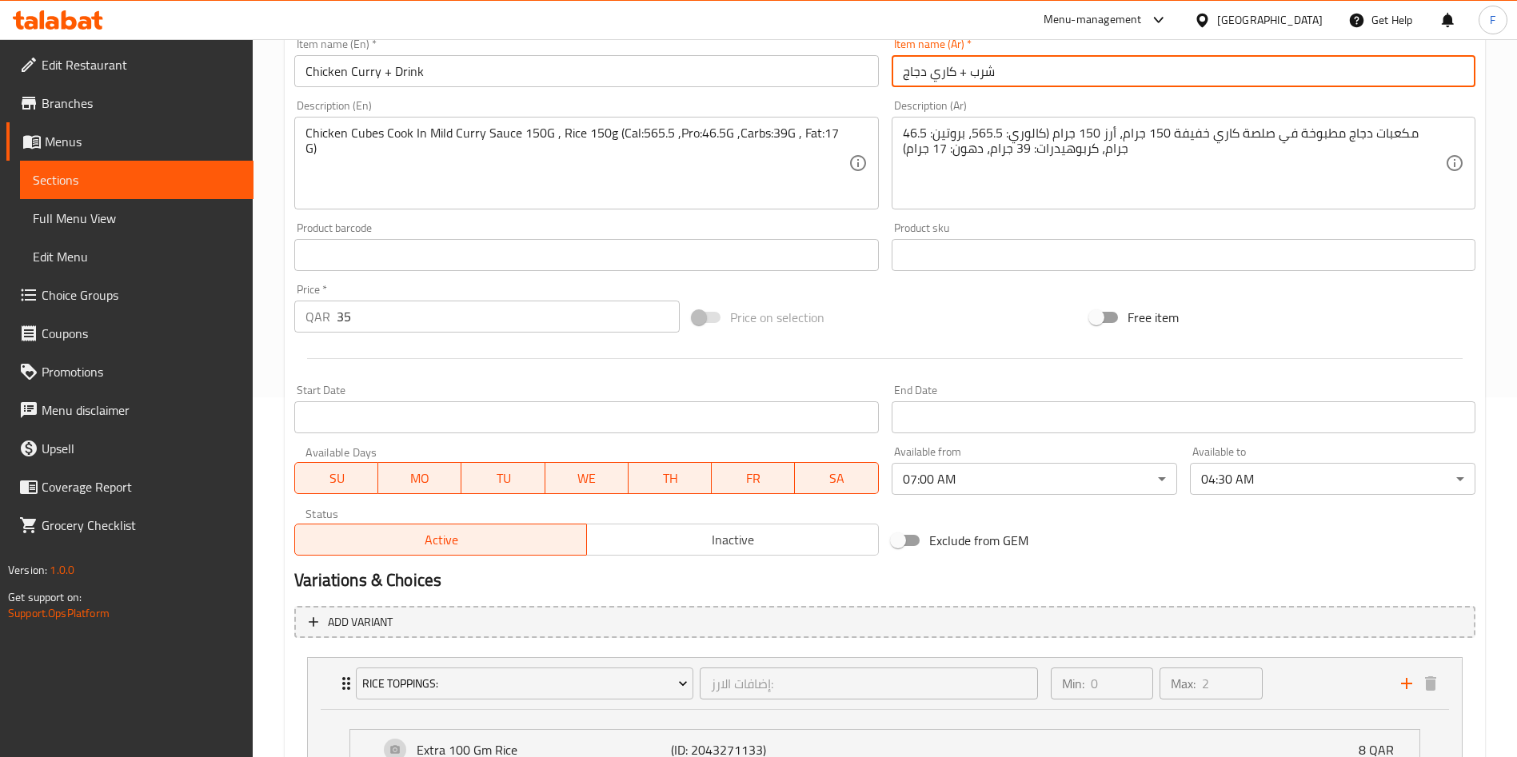
type input "شرب + كاري دجاج"
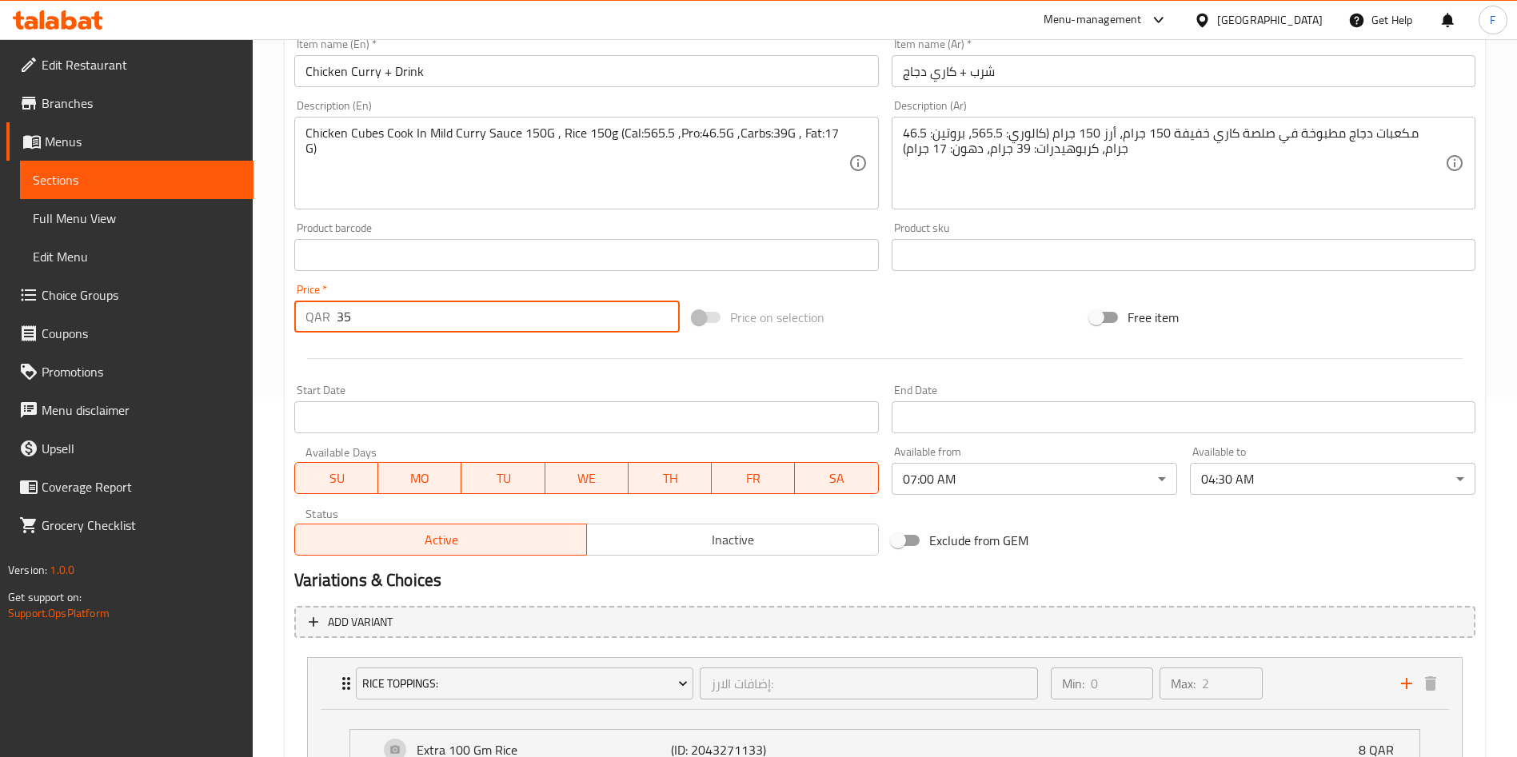
drag, startPoint x: 421, startPoint y: 318, endPoint x: 207, endPoint y: 294, distance: 215.8
click at [207, 294] on div "Edit Restaurant Branches Menus Sections Full Menu View Edit Menu Choice Groups …" at bounding box center [758, 423] width 1517 height 1489
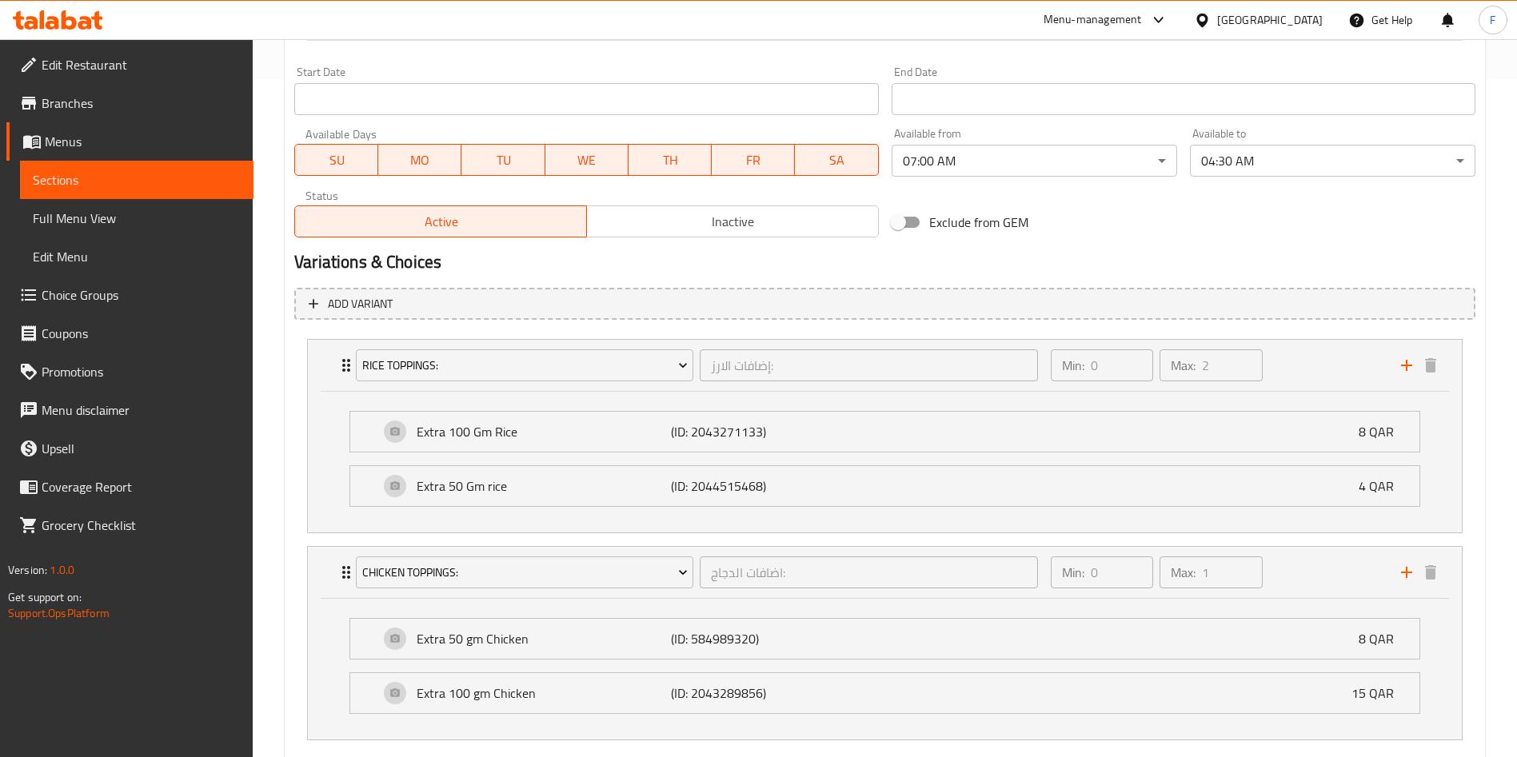
scroll to position [771, 0]
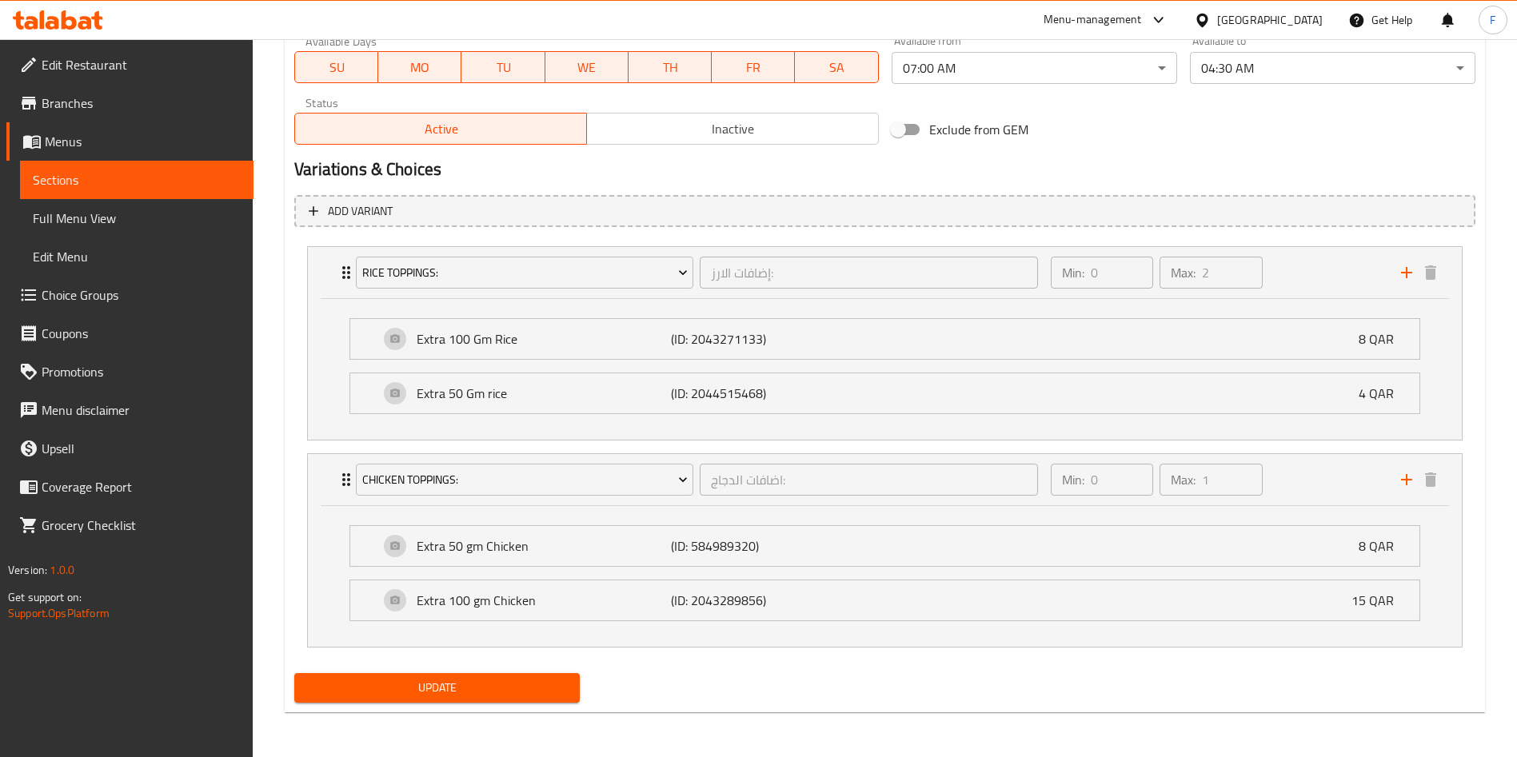
type input "39"
click at [493, 690] on span "Update" at bounding box center [437, 688] width 260 height 20
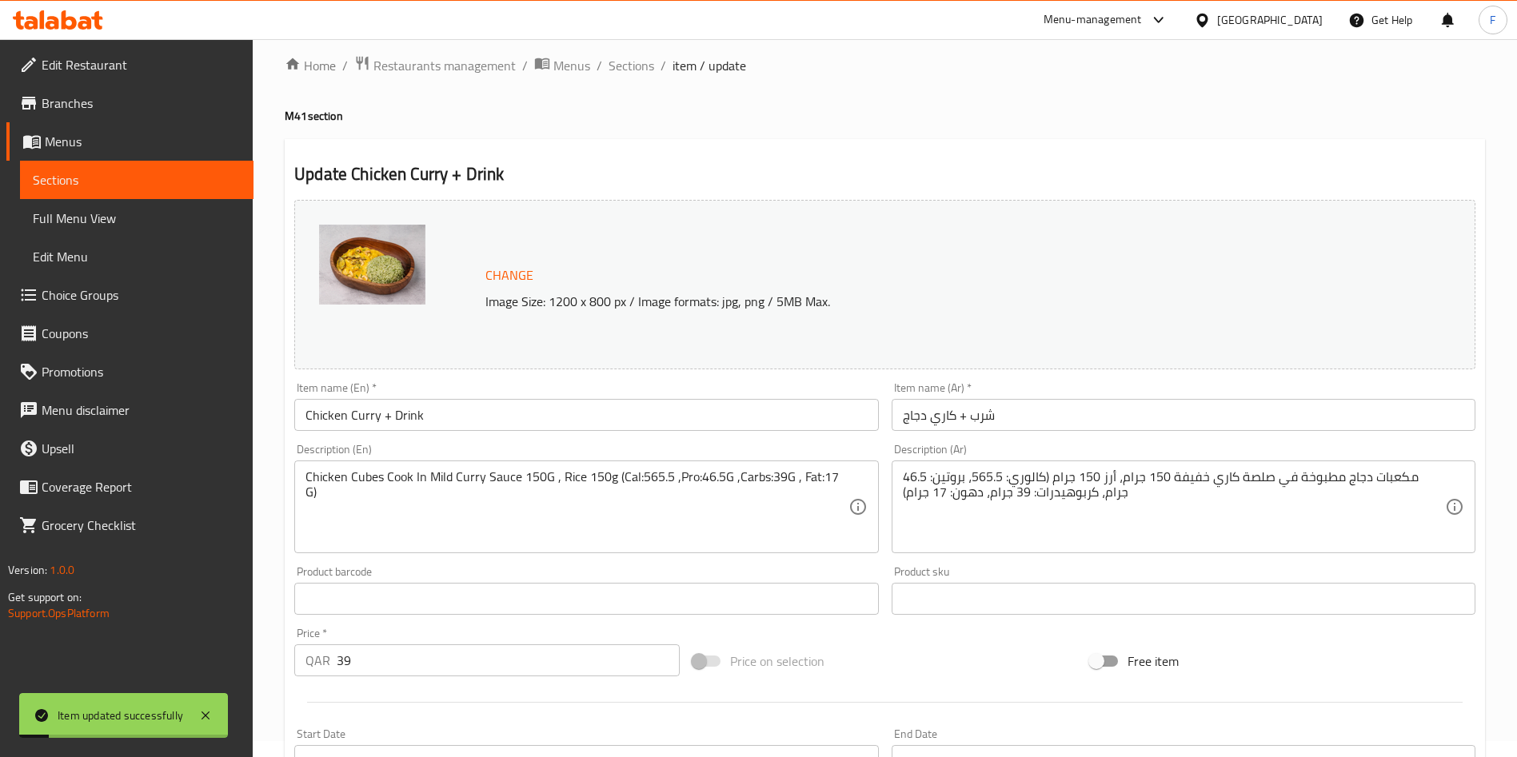
scroll to position [0, 0]
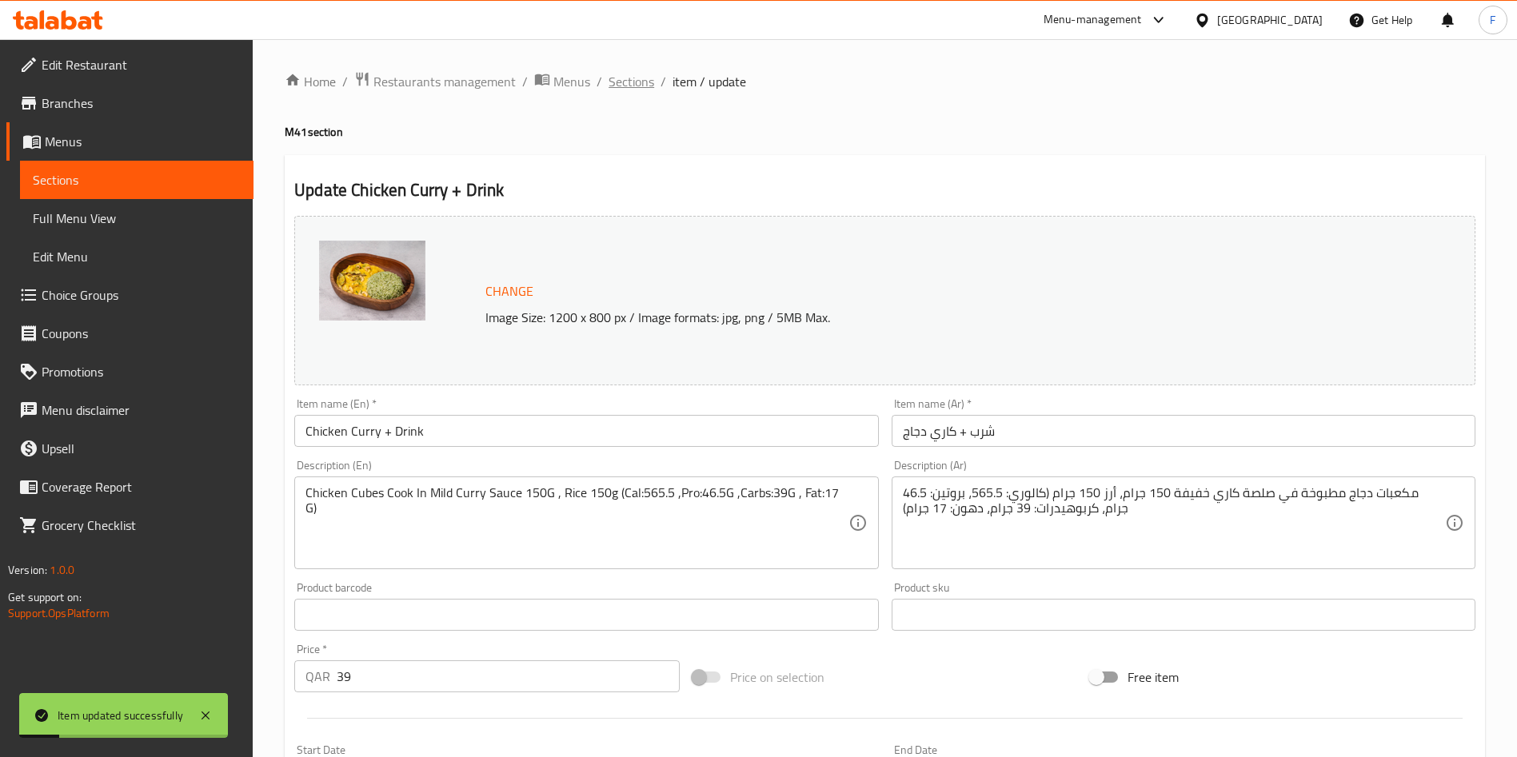
click at [625, 78] on span "Sections" at bounding box center [632, 81] width 46 height 19
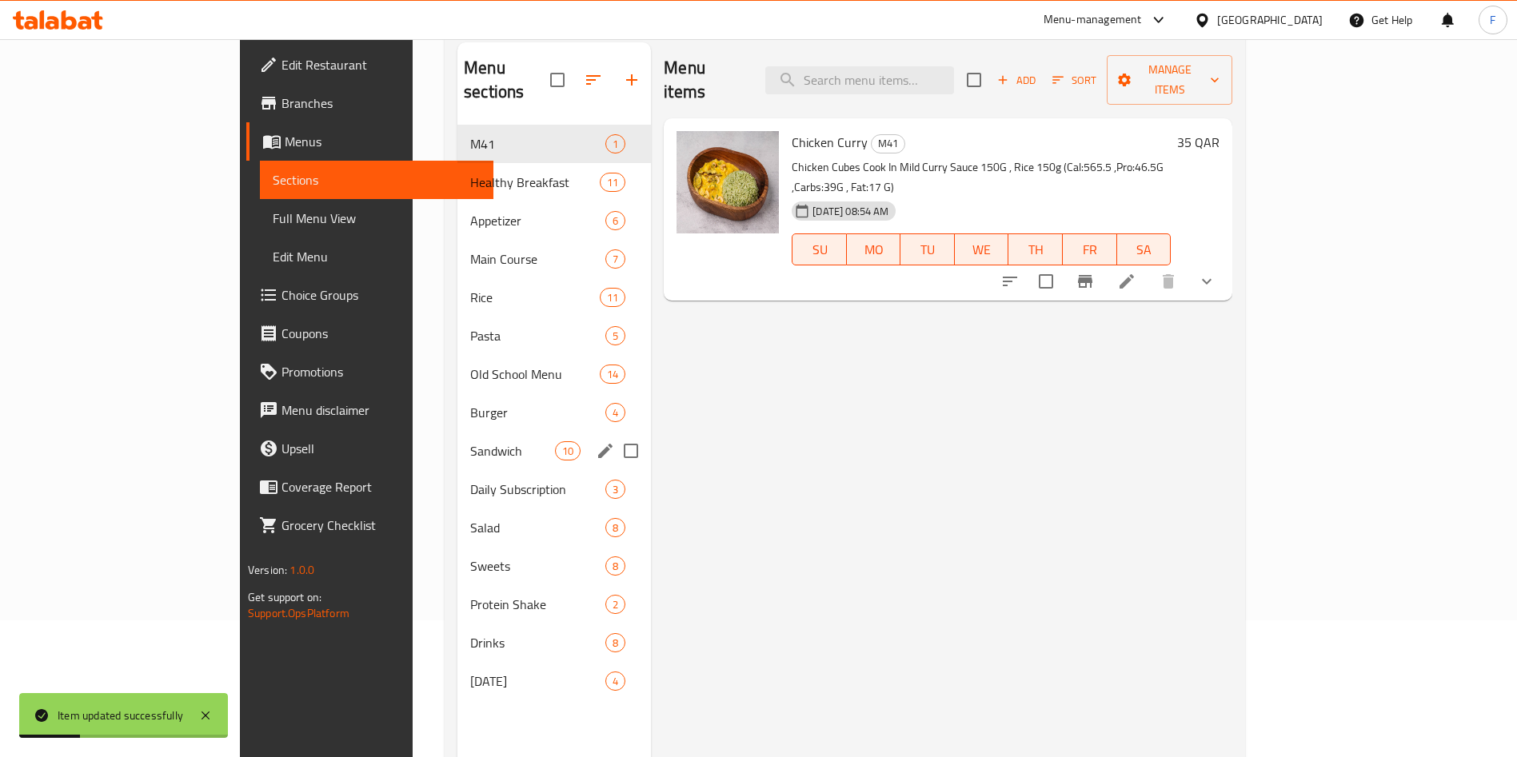
scroll to position [224, 0]
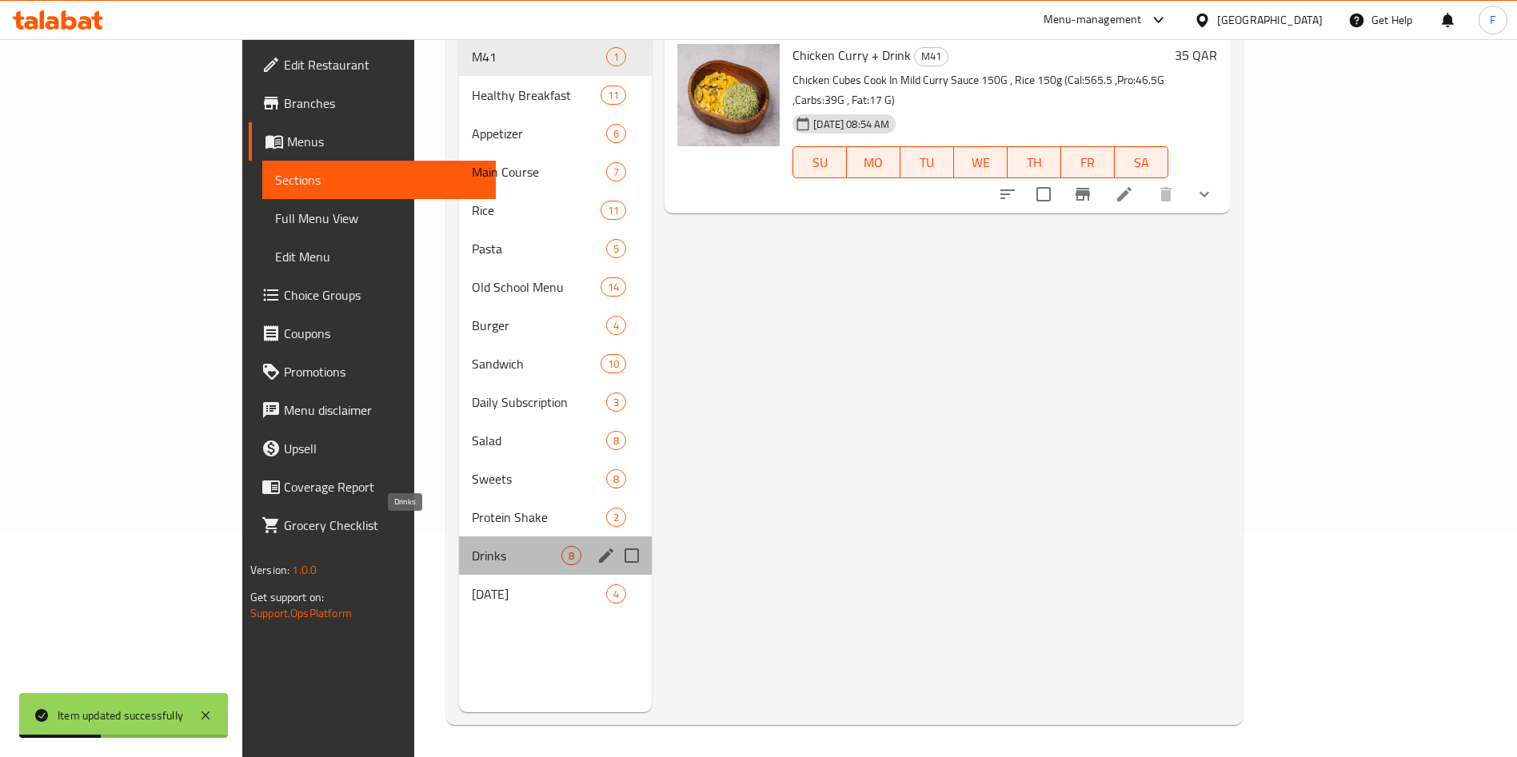
click at [472, 546] on span "Drinks" at bounding box center [517, 555] width 90 height 19
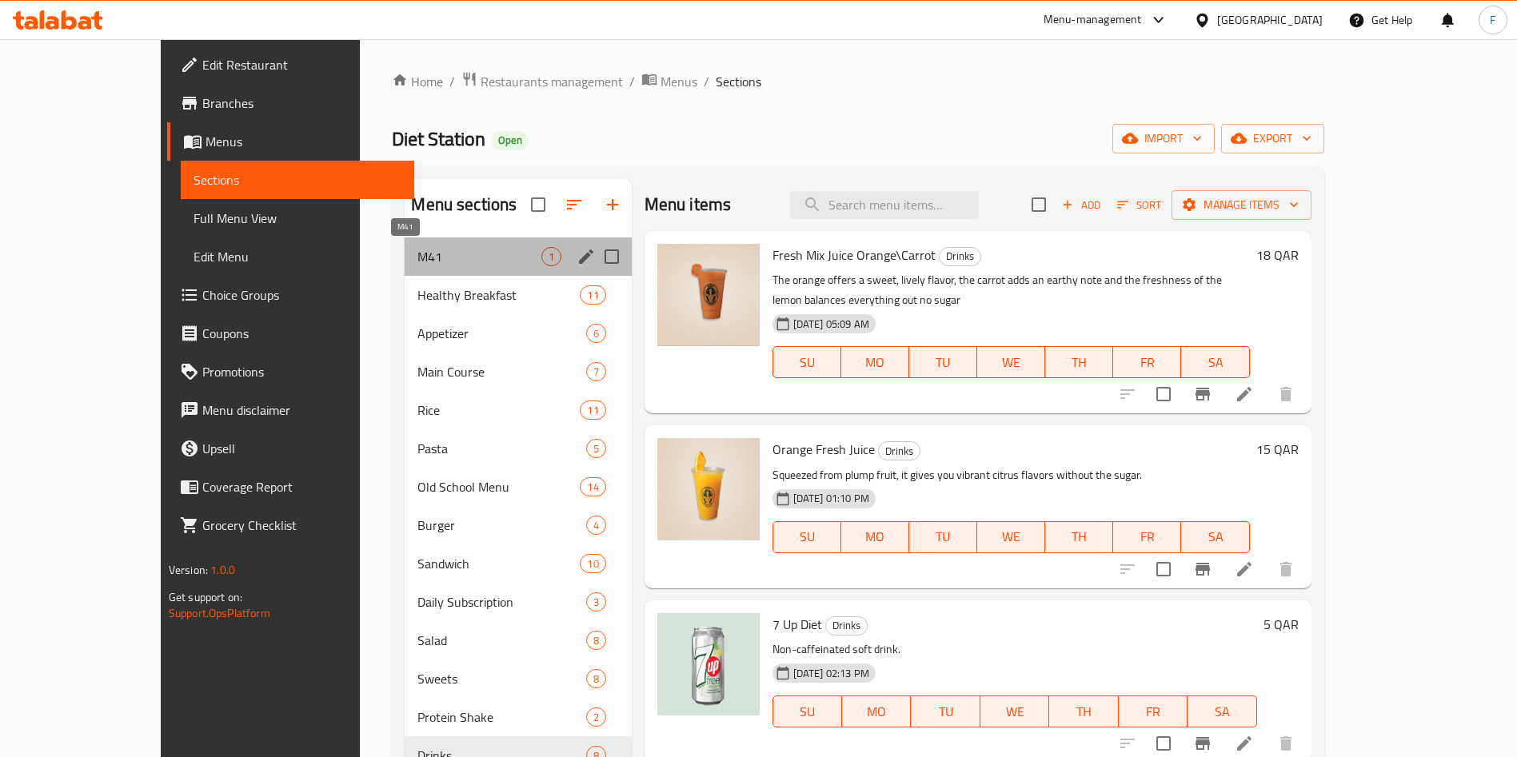
click at [417, 248] on span "M41" at bounding box center [478, 256] width 123 height 19
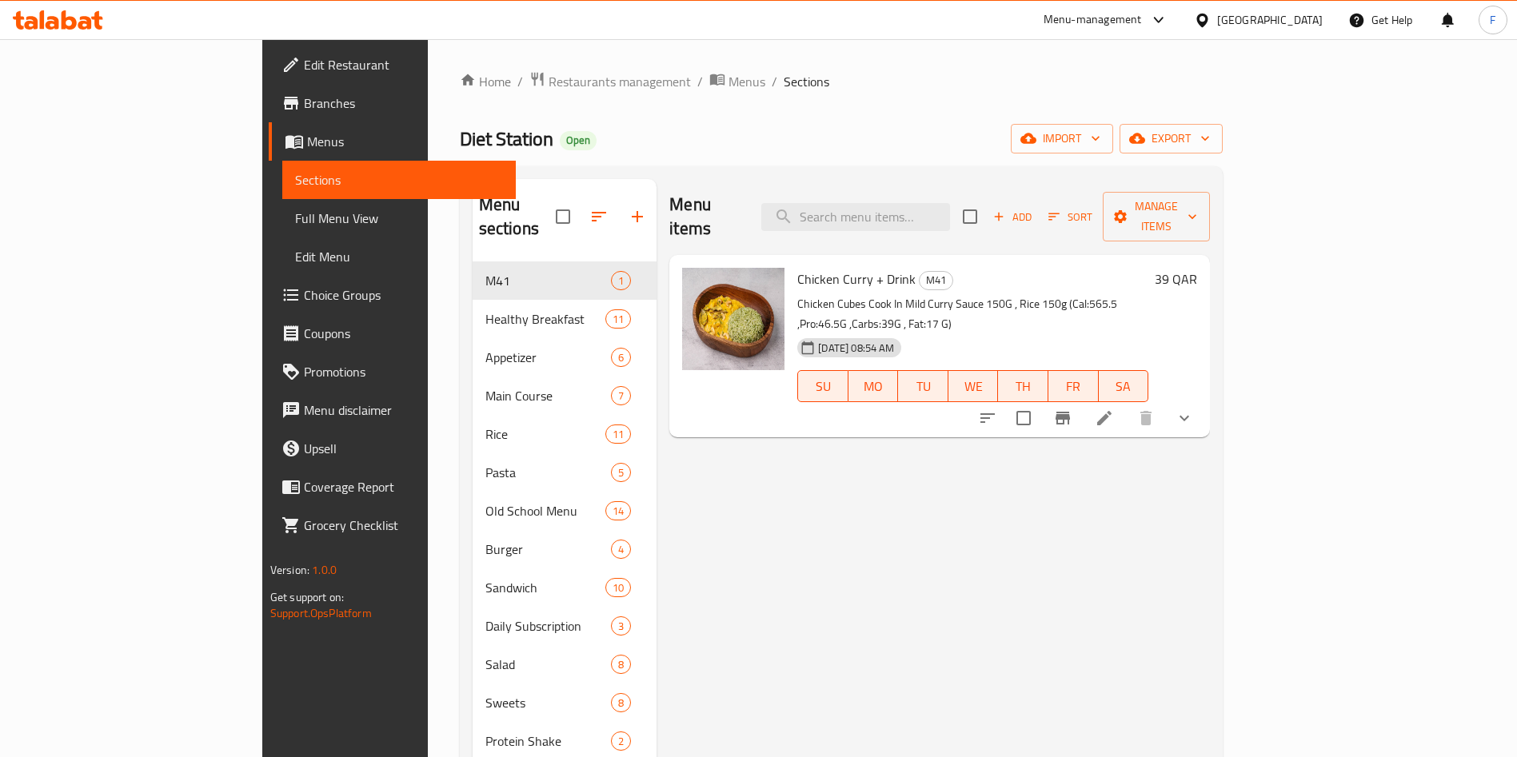
click at [1114, 409] on icon at bounding box center [1104, 418] width 19 height 19
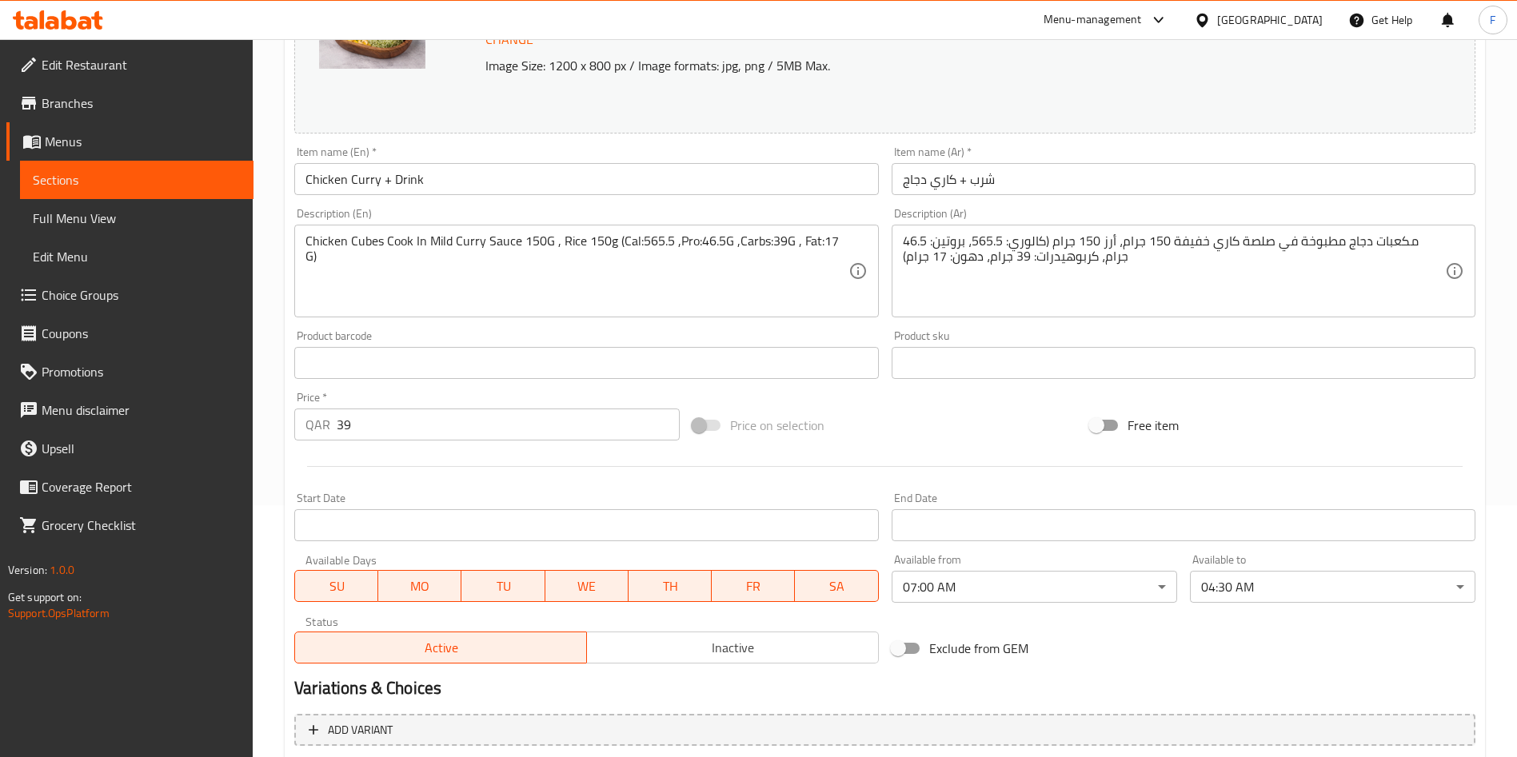
scroll to position [360, 0]
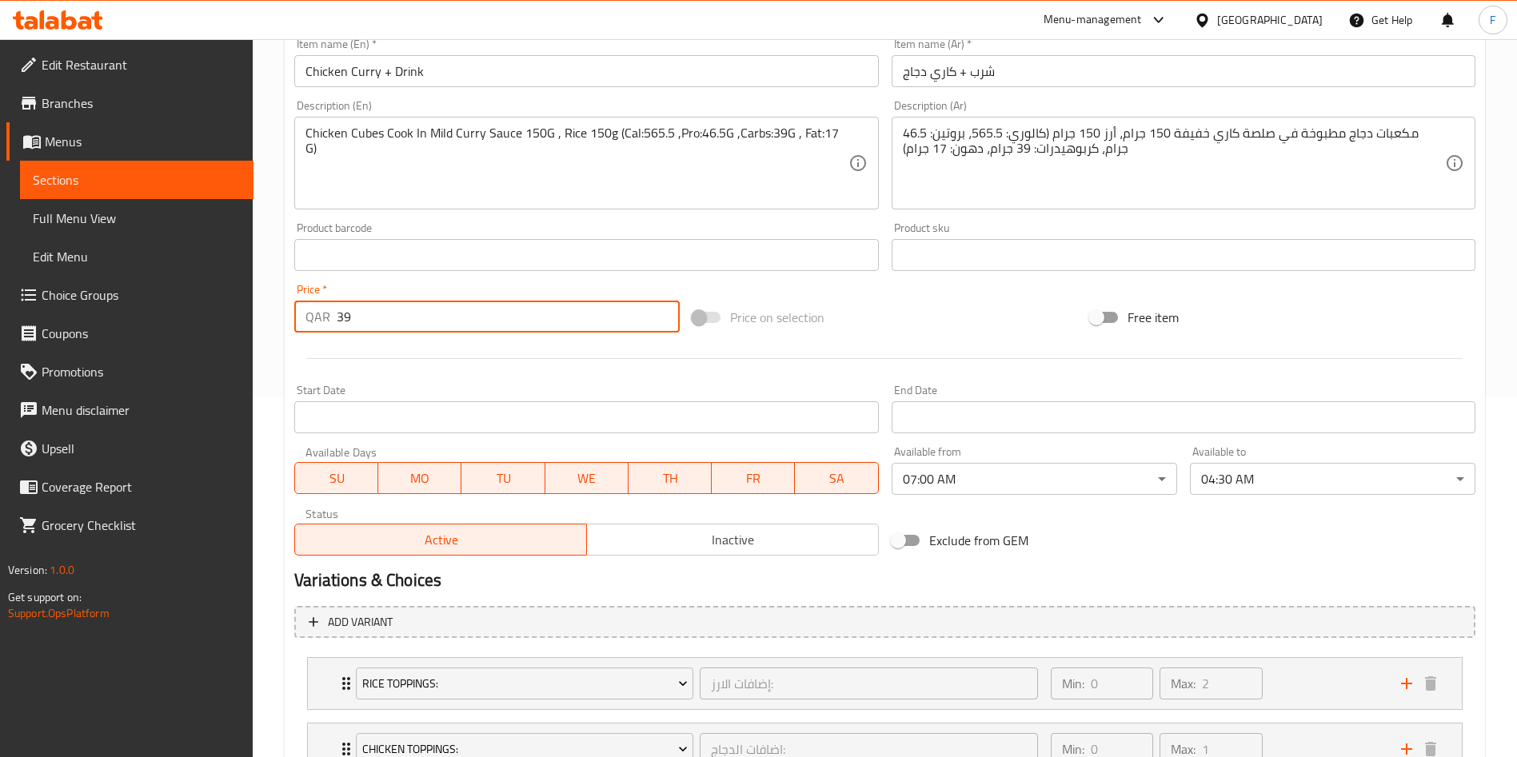
drag, startPoint x: 369, startPoint y: 322, endPoint x: 359, endPoint y: 320, distance: 9.7
click at [352, 320] on input "39" at bounding box center [508, 317] width 343 height 32
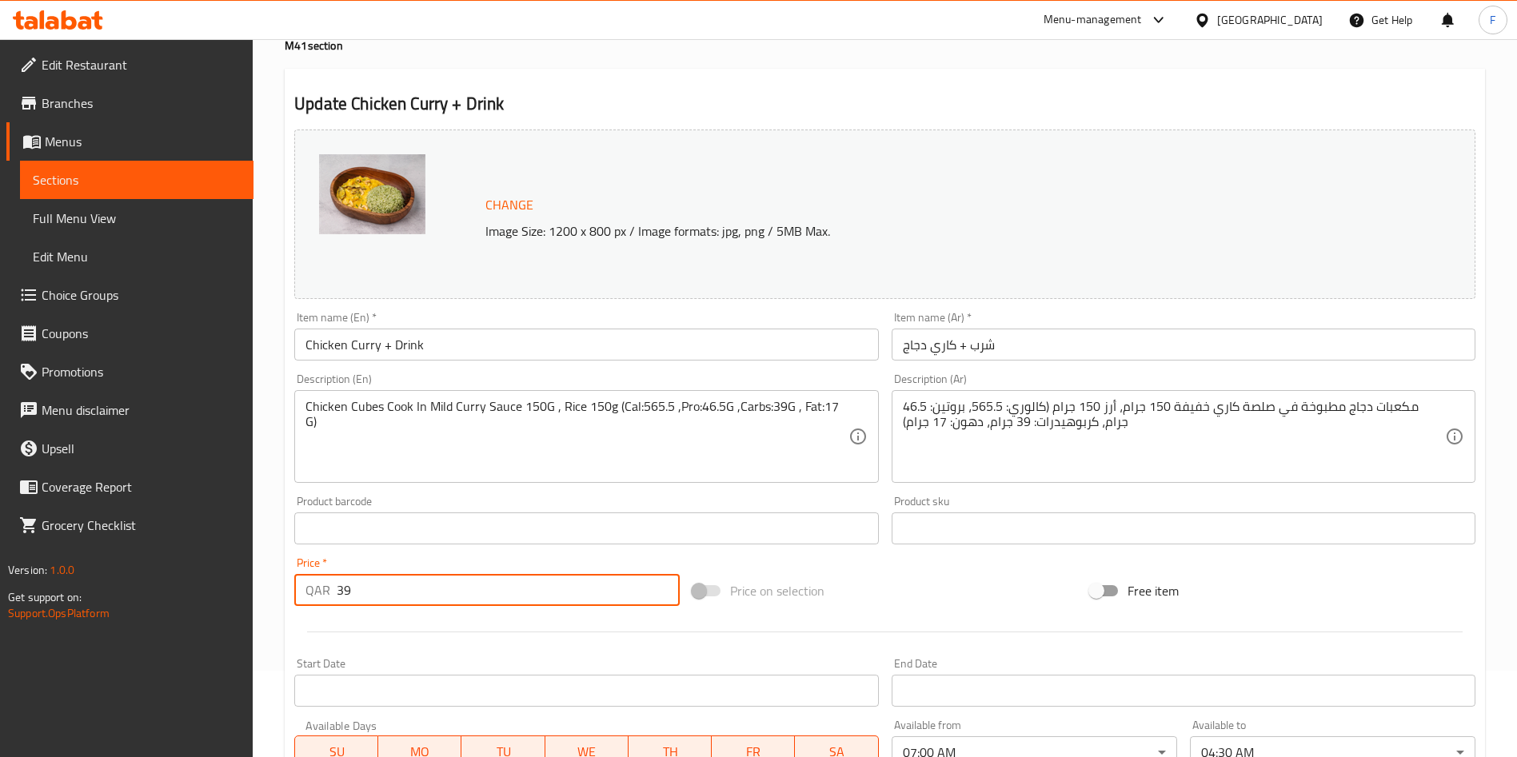
scroll to position [120, 0]
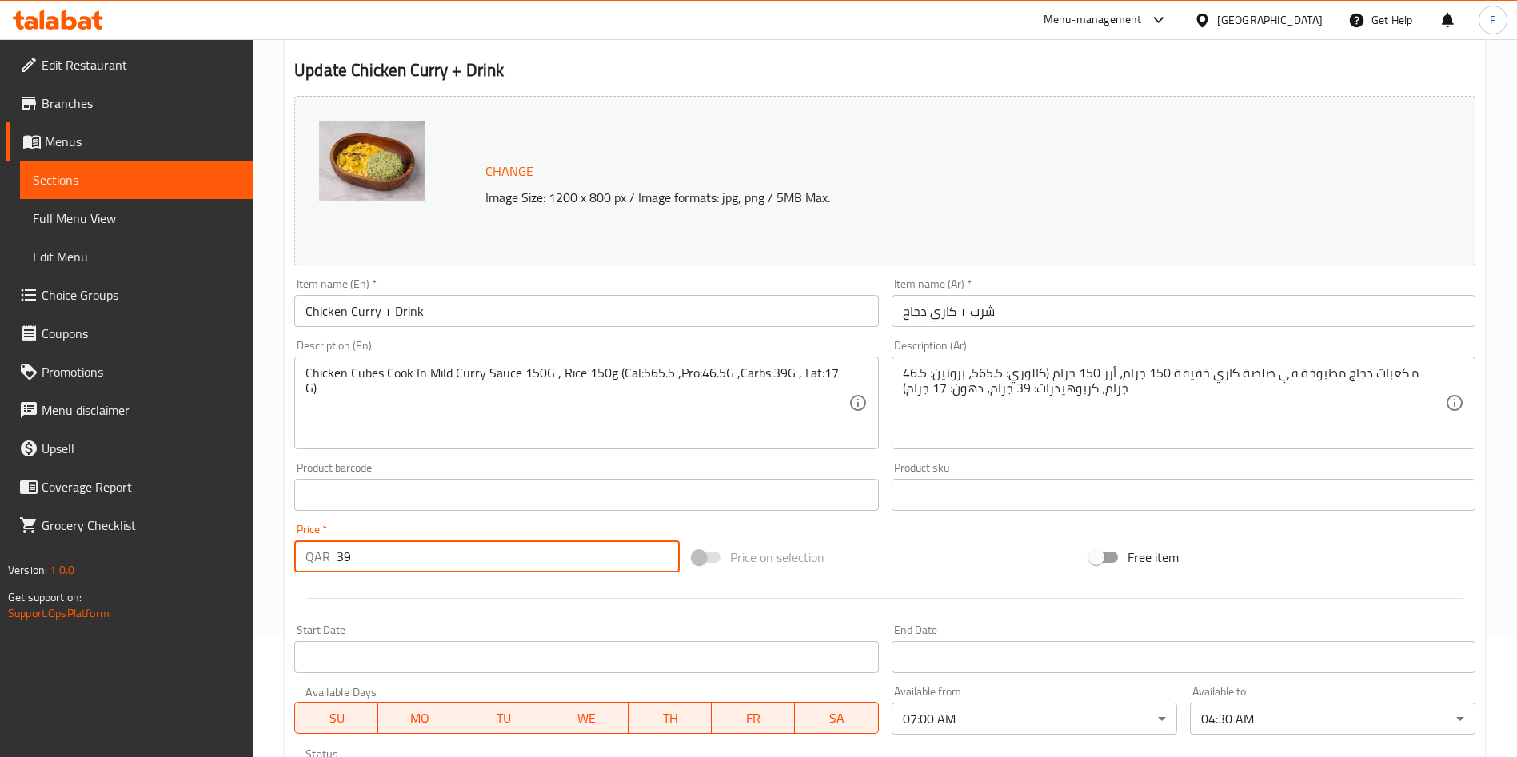
drag, startPoint x: 425, startPoint y: 552, endPoint x: 95, endPoint y: 558, distance: 330.4
click at [95, 558] on div "Edit Restaurant Branches Menus Sections Full Menu View Edit Menu Choice Groups …" at bounding box center [758, 522] width 1517 height 1206
type input "40"
click at [501, 174] on span "Change" at bounding box center [509, 171] width 48 height 23
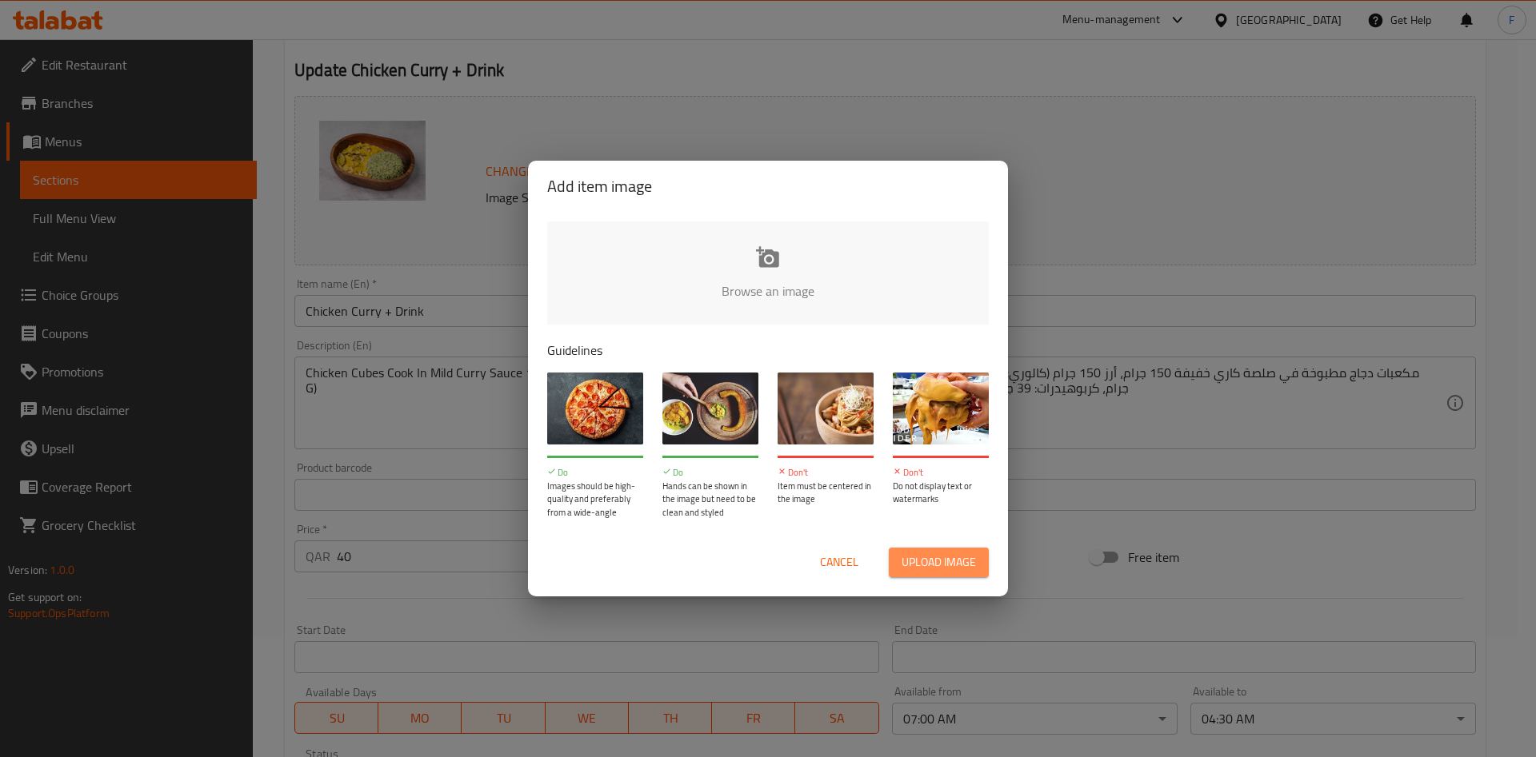
click at [942, 568] on span "Upload image" at bounding box center [938, 563] width 74 height 20
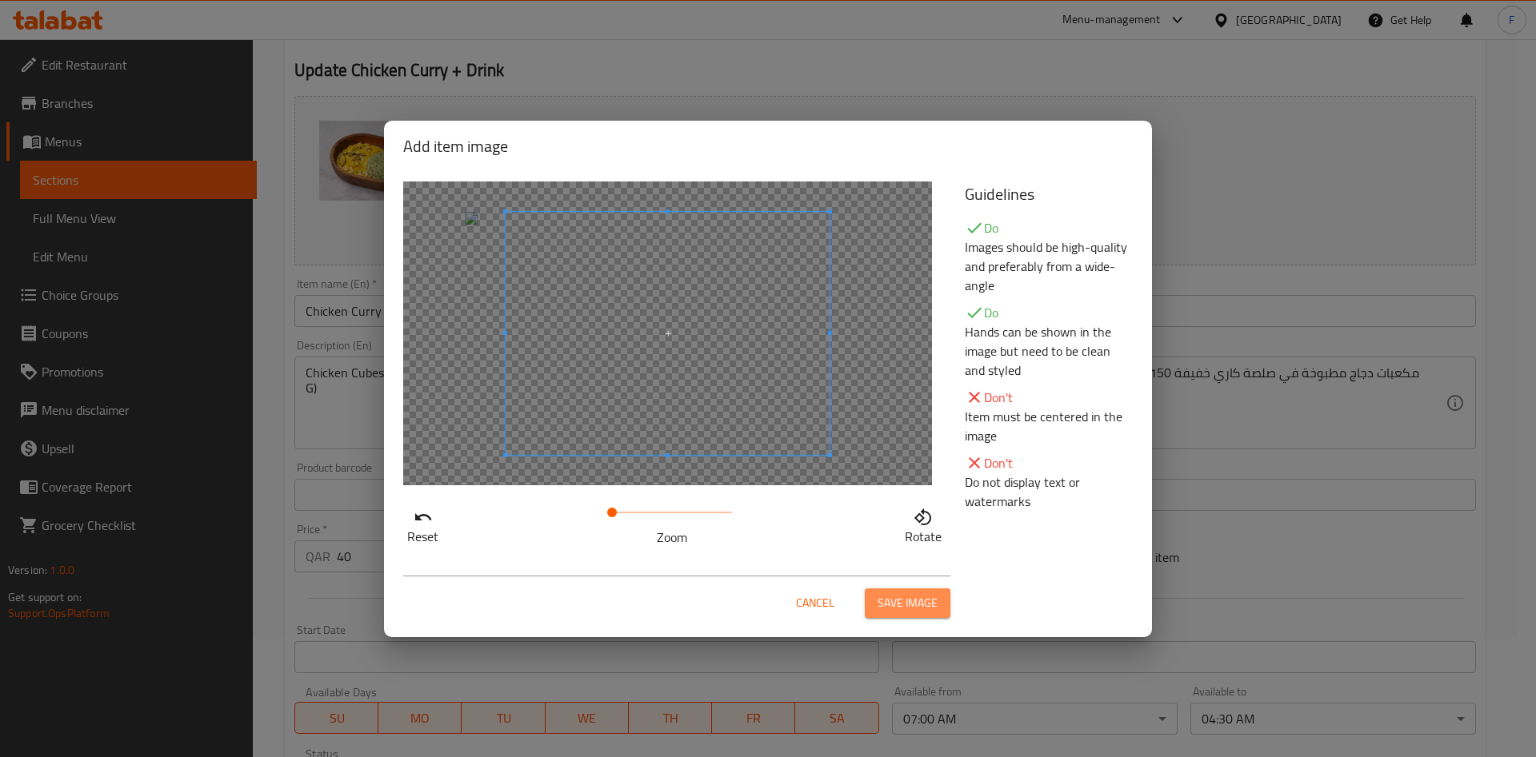
click at [893, 601] on span "Save image" at bounding box center [907, 603] width 60 height 20
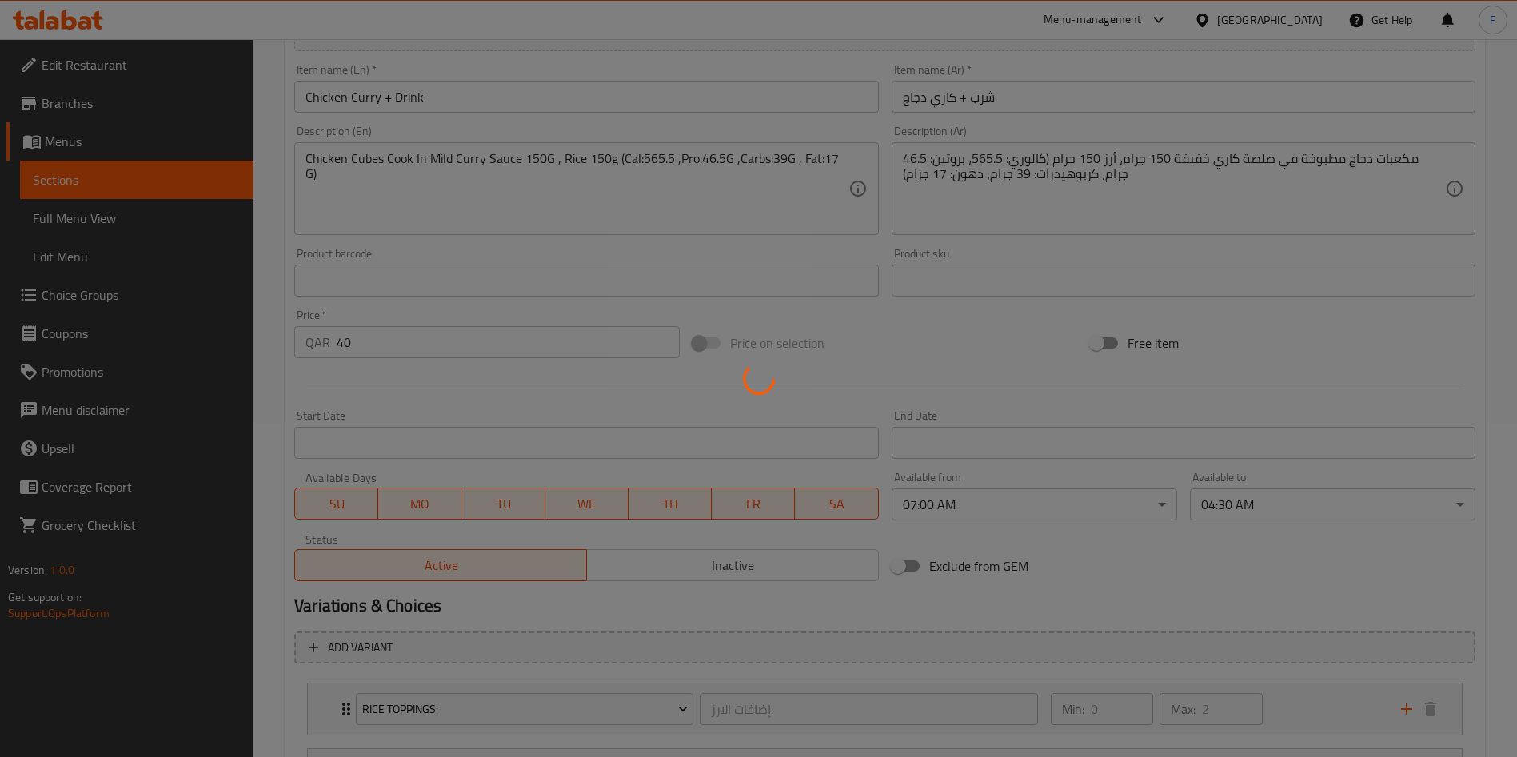
scroll to position [488, 0]
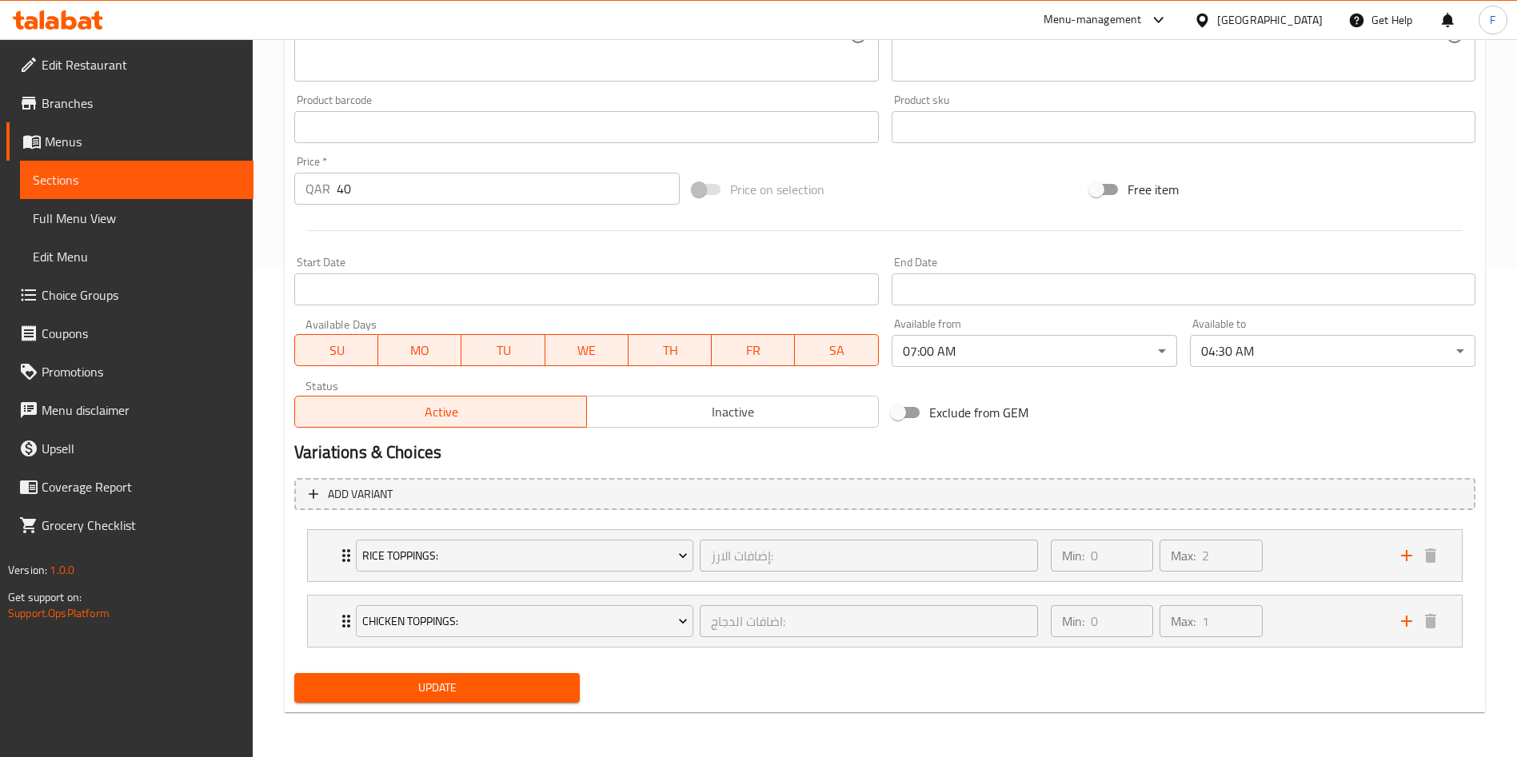
click at [445, 688] on span "Update" at bounding box center [437, 688] width 260 height 20
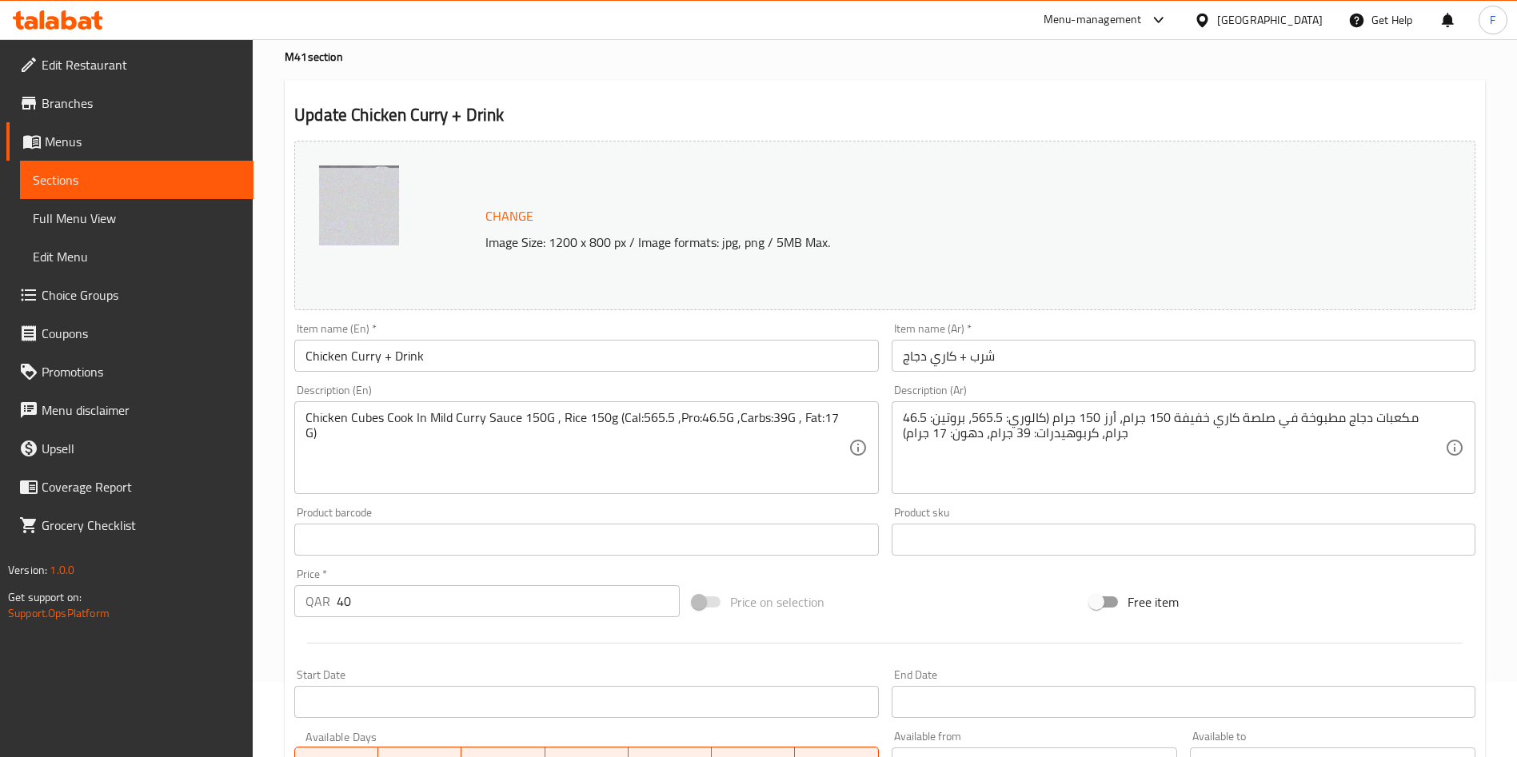
scroll to position [0, 0]
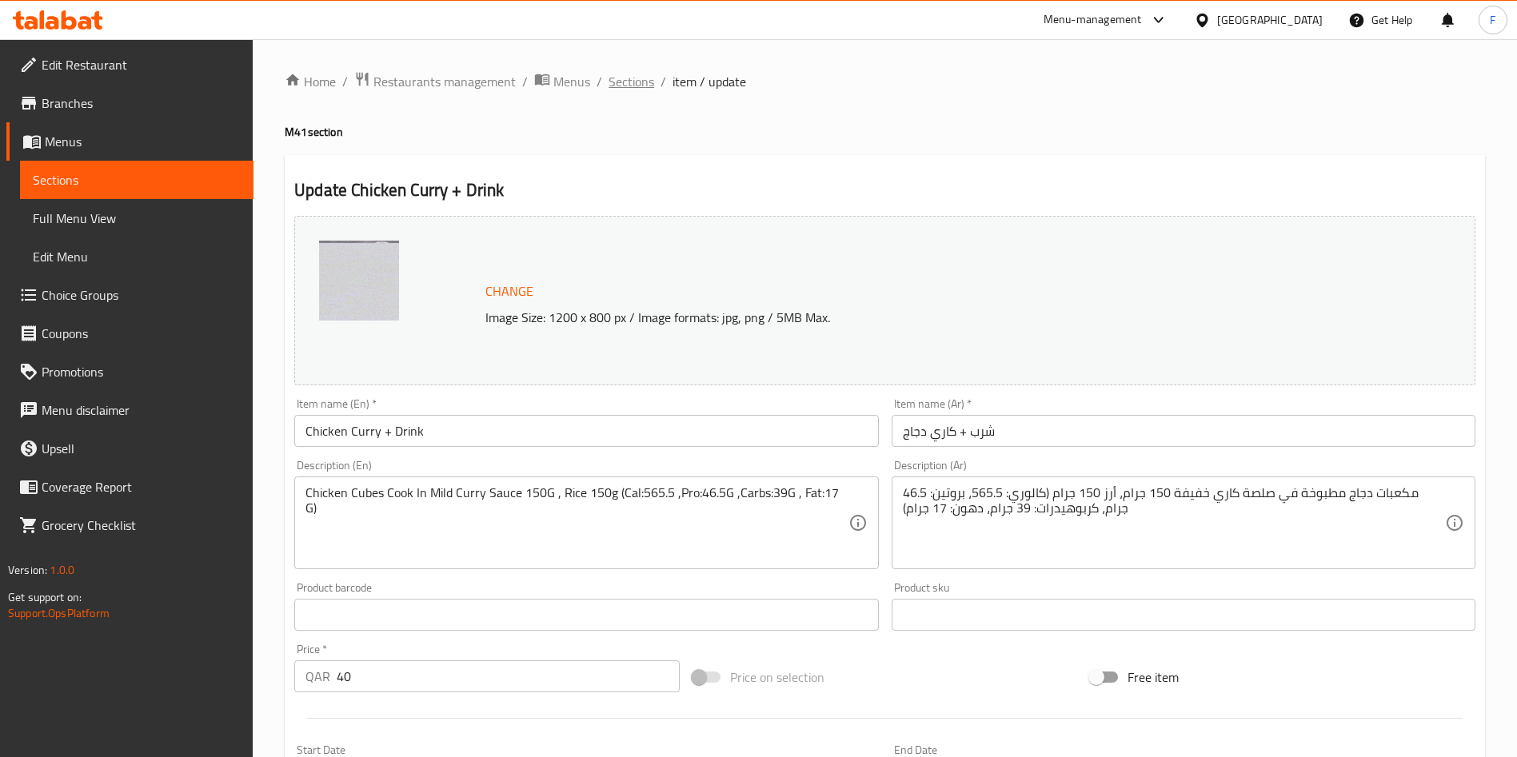
click at [642, 80] on span "Sections" at bounding box center [632, 81] width 46 height 19
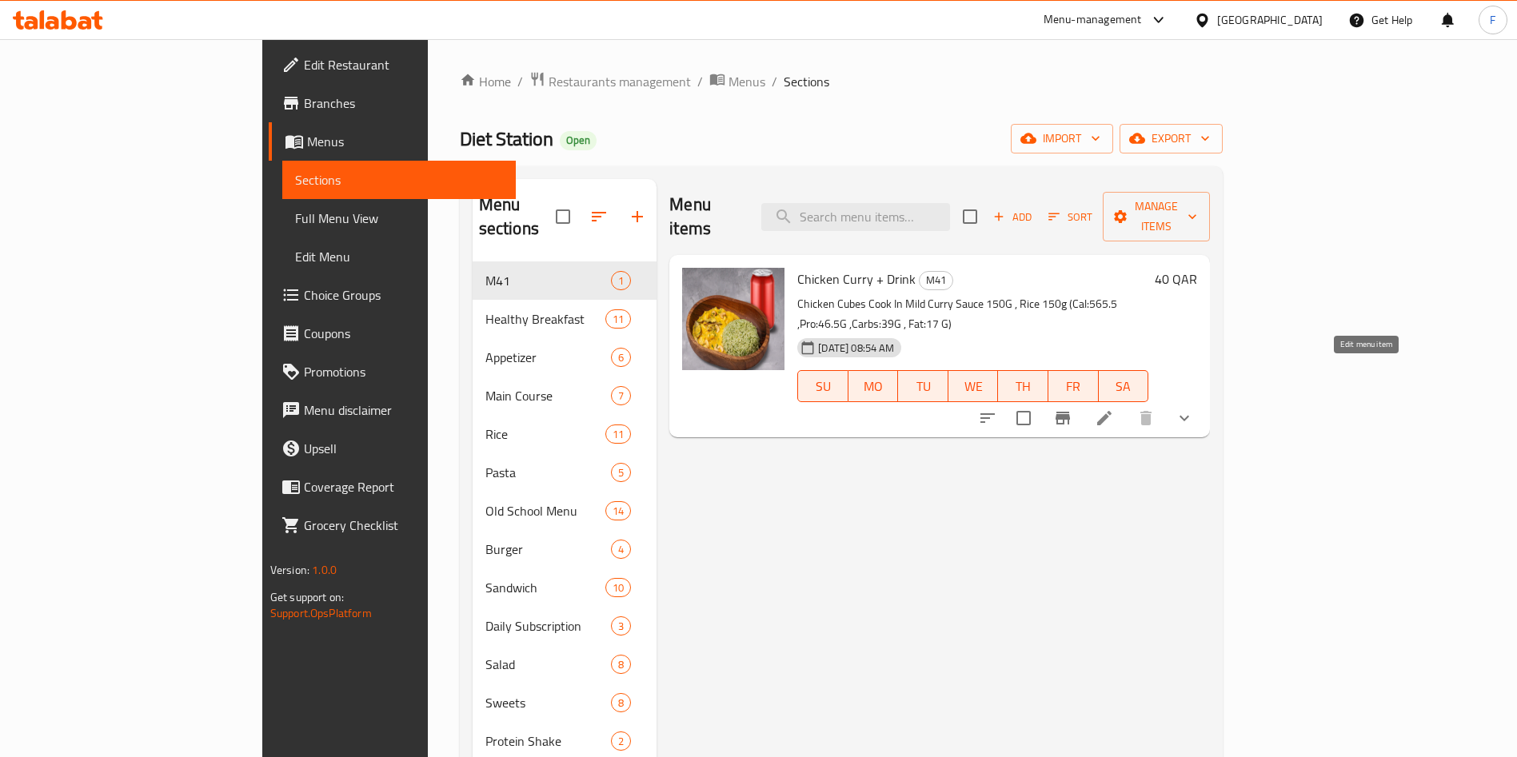
click at [1114, 409] on icon at bounding box center [1104, 418] width 19 height 19
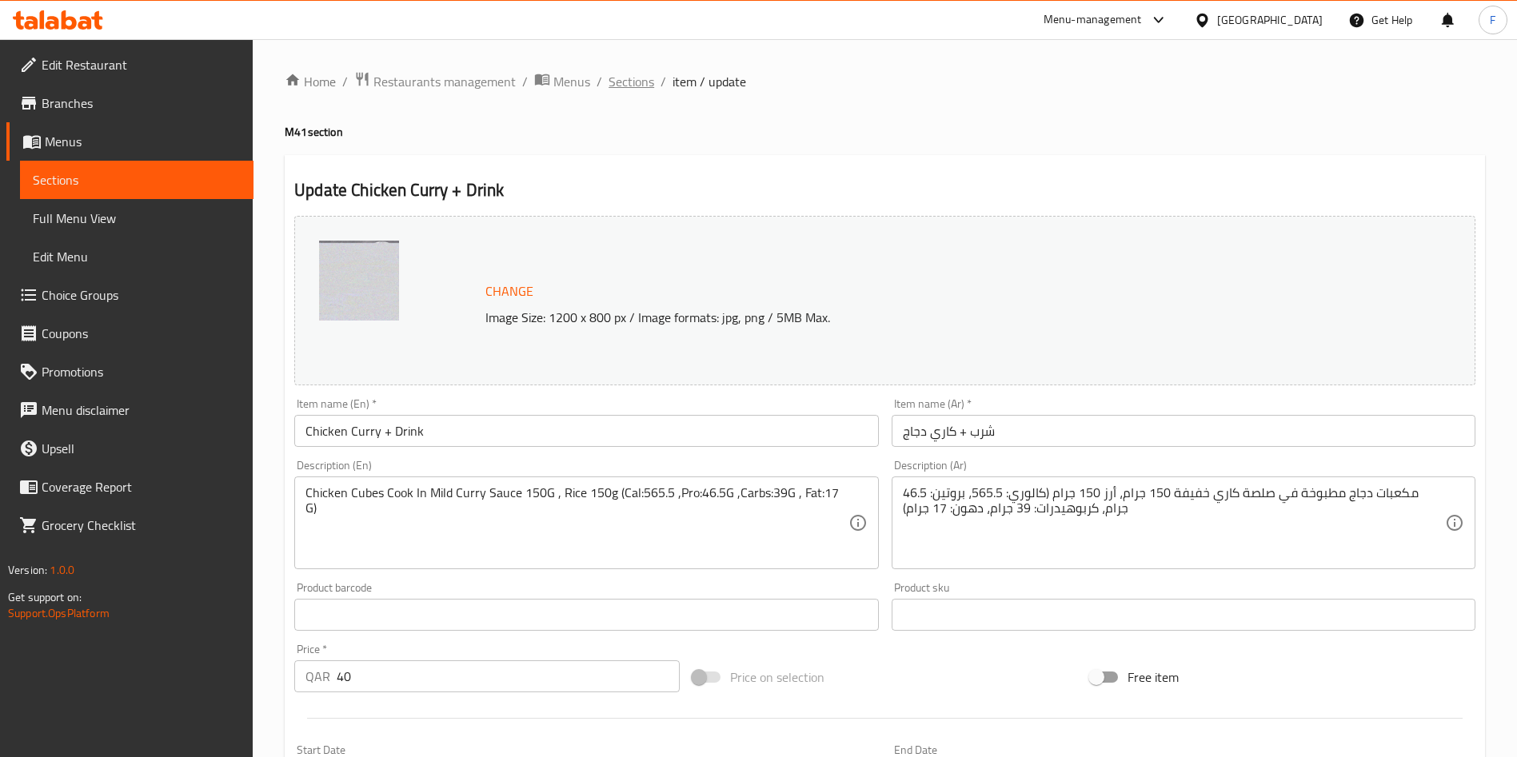
click at [627, 82] on span "Sections" at bounding box center [632, 81] width 46 height 19
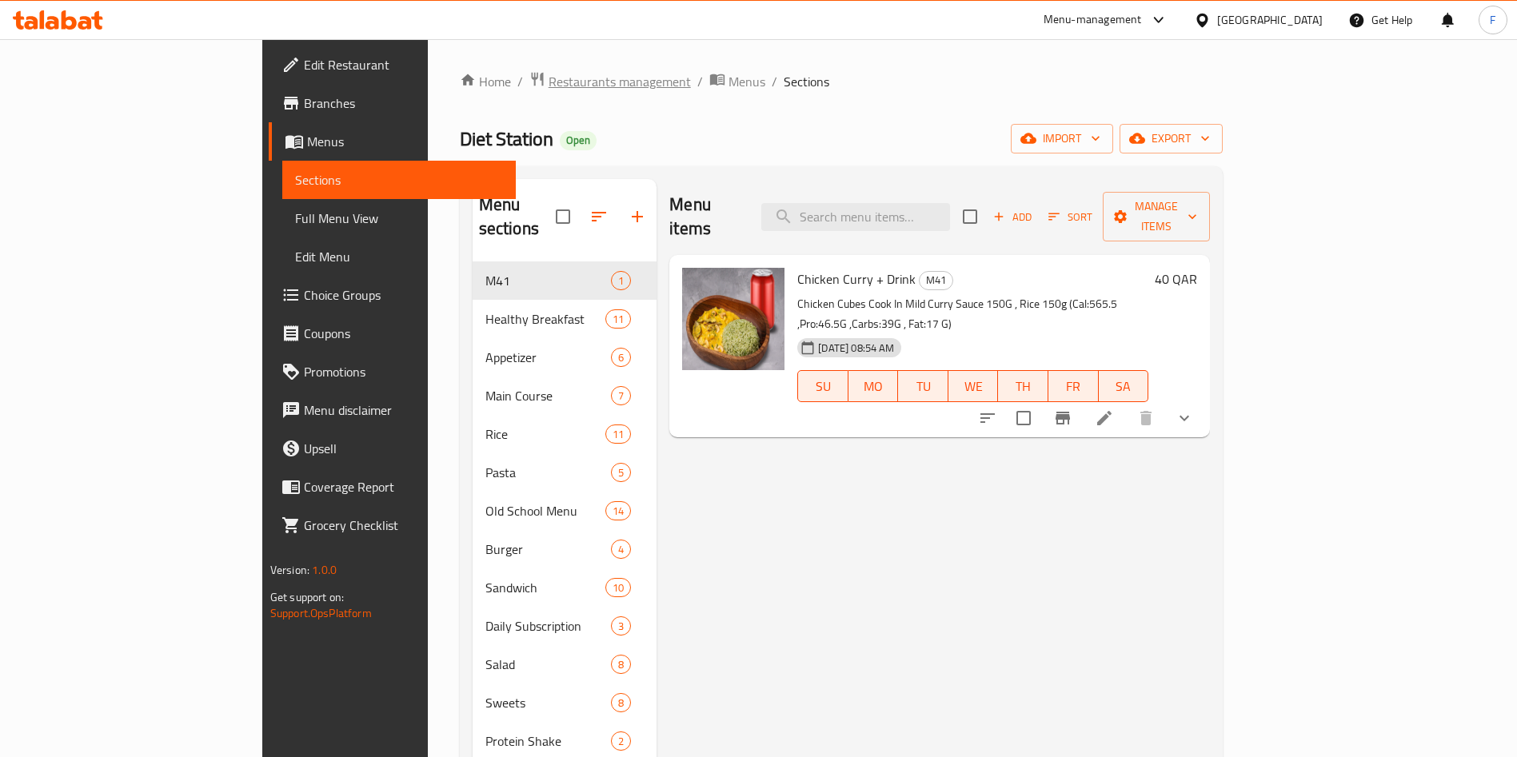
click at [549, 78] on span "Restaurants management" at bounding box center [620, 81] width 142 height 19
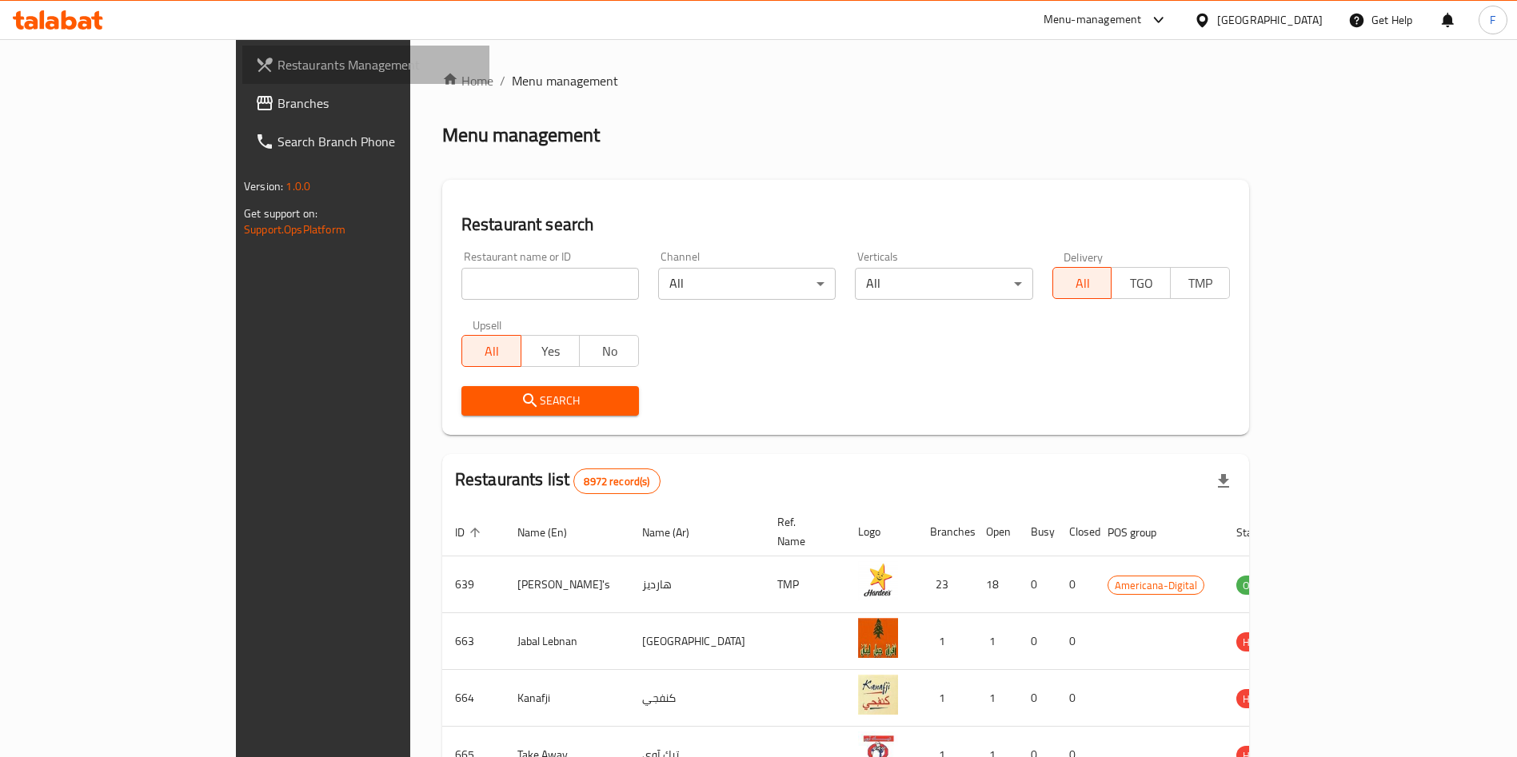
click at [278, 64] on span "Restaurants Management" at bounding box center [377, 64] width 199 height 19
